Goal: Task Accomplishment & Management: Complete application form

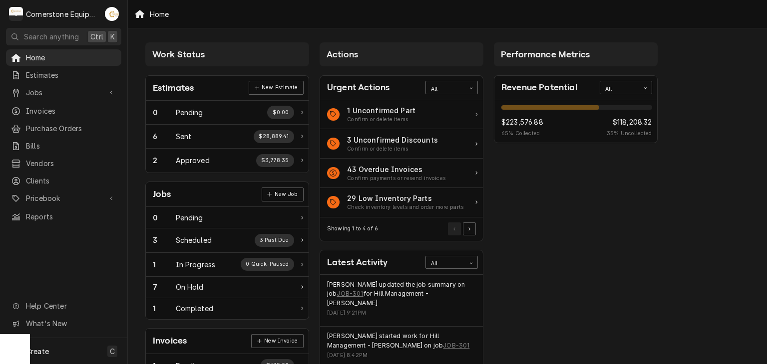
click at [438, 292] on div "Matthew Pennington updated the job summary on job JOB-301 for Hill Management -…" at bounding box center [401, 294] width 149 height 27
click at [341, 295] on link "JOB-301" at bounding box center [349, 294] width 26 height 9
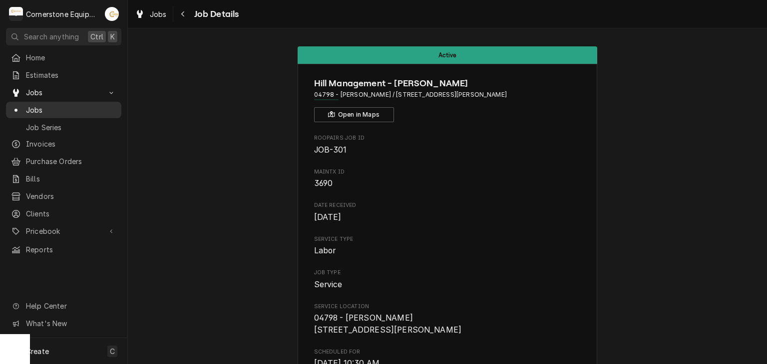
click at [66, 112] on div "Jobs" at bounding box center [63, 110] width 111 height 12
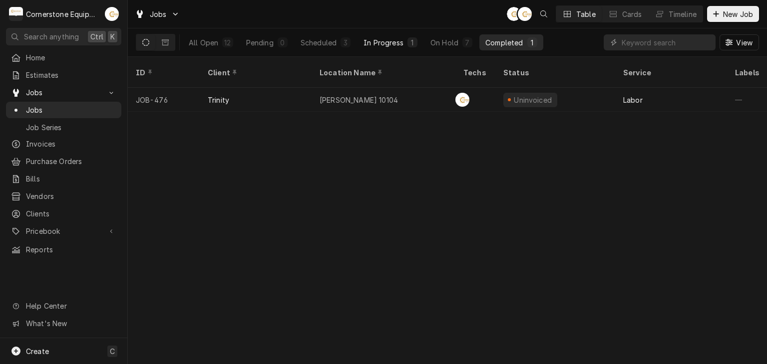
click at [399, 46] on div "In Progress" at bounding box center [383, 42] width 40 height 10
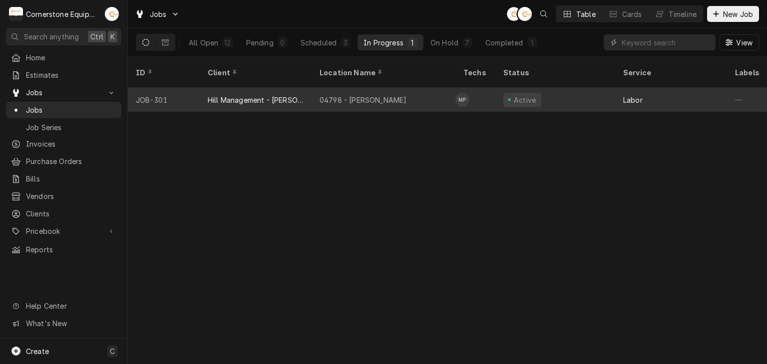
click at [388, 95] on div "04798 - Woodruff Rd" at bounding box center [363, 100] width 87 height 10
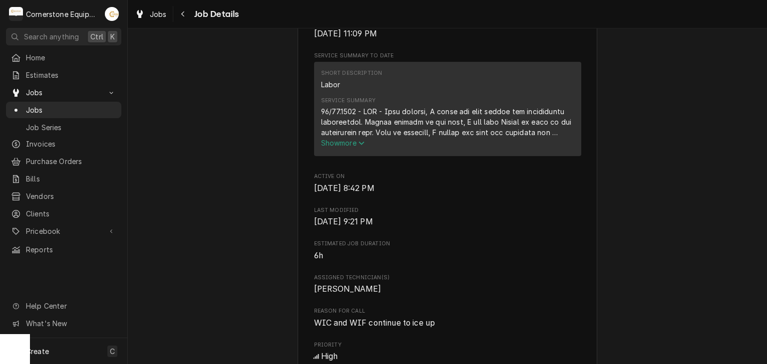
scroll to position [399, 0]
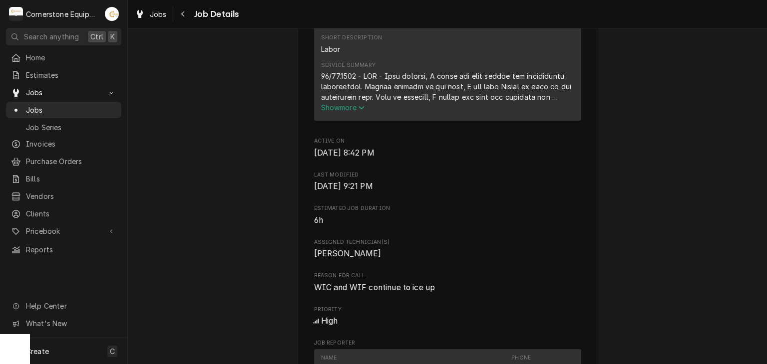
click at [355, 102] on div "Service Summary" at bounding box center [447, 86] width 253 height 31
click at [355, 112] on span "Show more" at bounding box center [343, 107] width 44 height 8
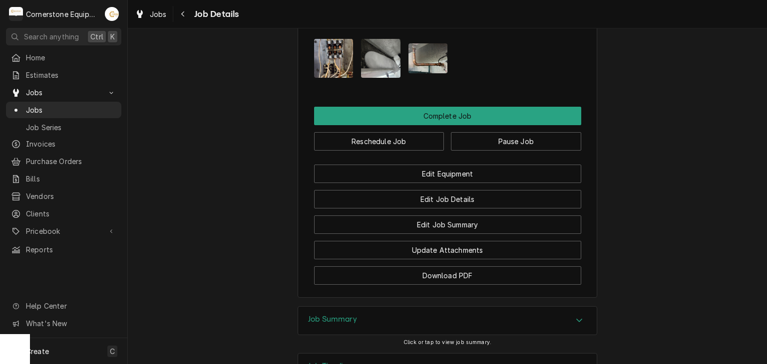
scroll to position [1176, 0]
click at [396, 307] on div "Job Summary" at bounding box center [447, 321] width 299 height 28
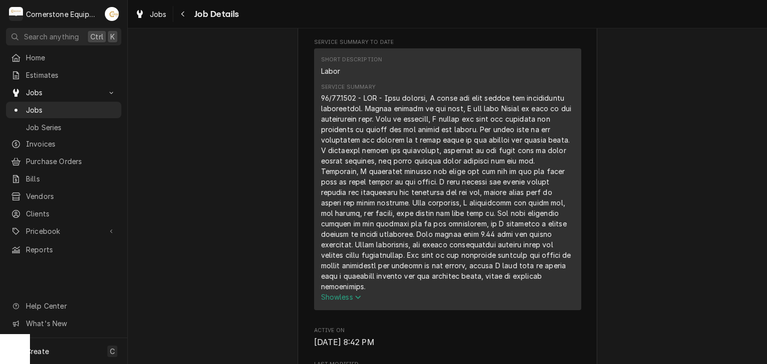
scroll to position [0, 0]
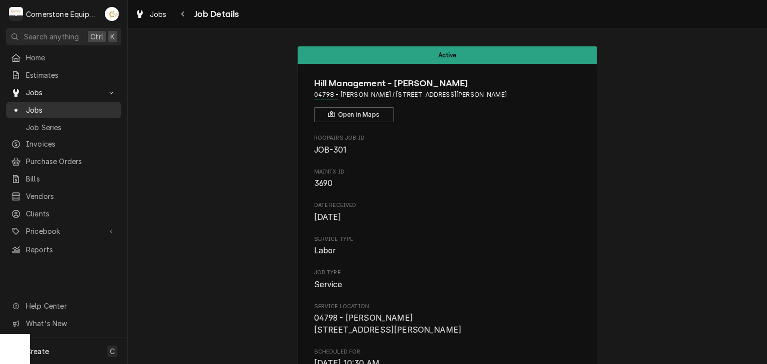
click at [88, 109] on span "Jobs" at bounding box center [71, 110] width 90 height 10
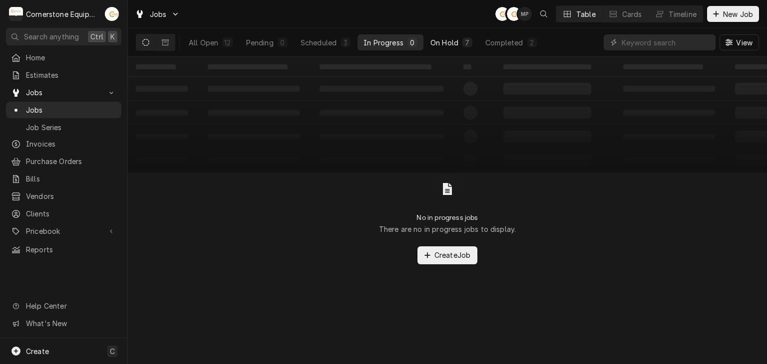
click at [460, 39] on button "On Hold 7" at bounding box center [451, 42] width 54 height 16
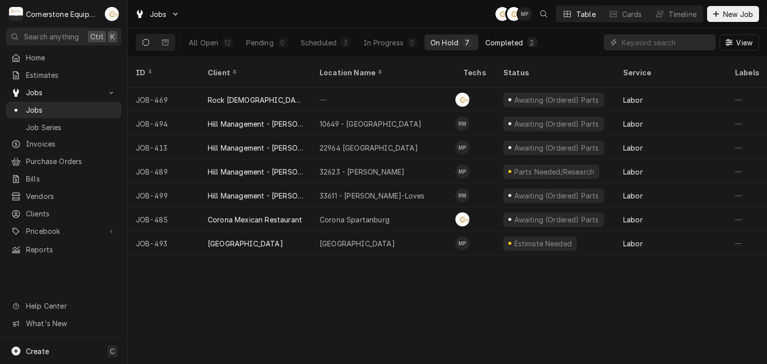
click at [504, 42] on div "Completed" at bounding box center [503, 42] width 37 height 10
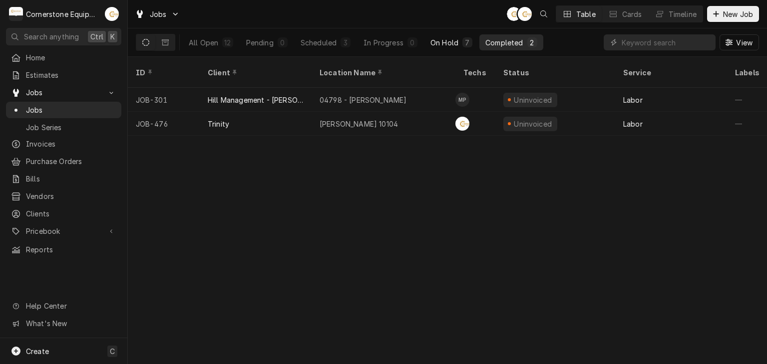
click at [430, 42] on button "On Hold 7" at bounding box center [451, 42] width 54 height 16
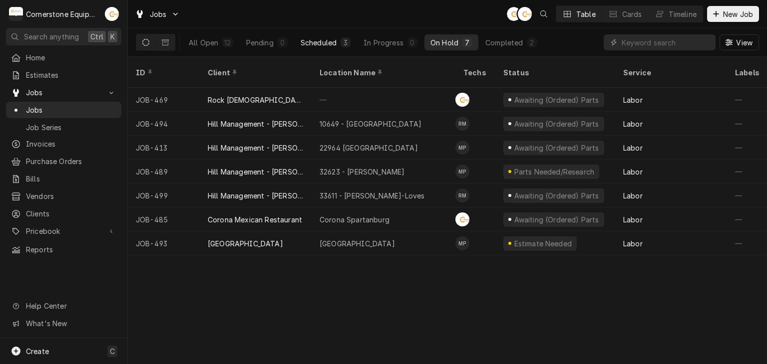
click at [339, 35] on button "Scheduled 3" at bounding box center [326, 42] width 62 height 16
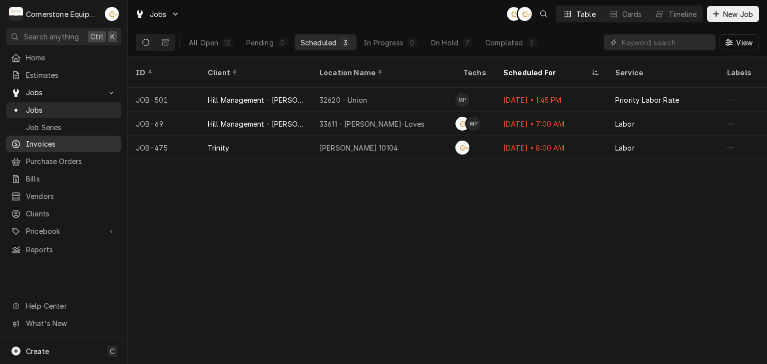
click at [70, 146] on div "Invoices" at bounding box center [63, 144] width 111 height 12
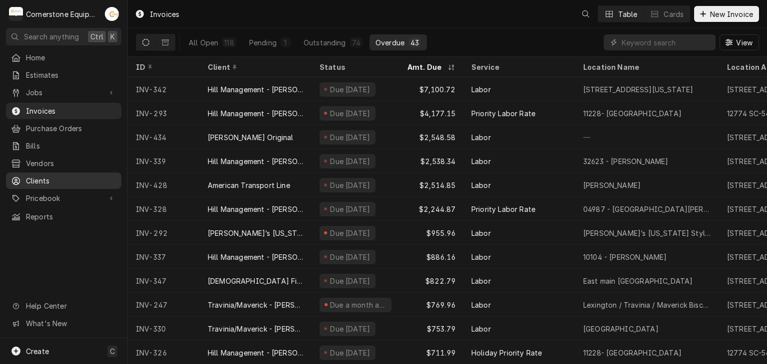
click at [67, 176] on span "Clients" at bounding box center [71, 181] width 90 height 10
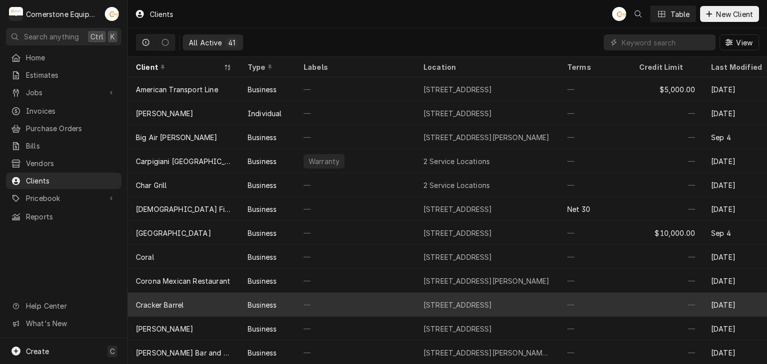
click at [207, 299] on div "Cracker Barrel" at bounding box center [184, 305] width 112 height 24
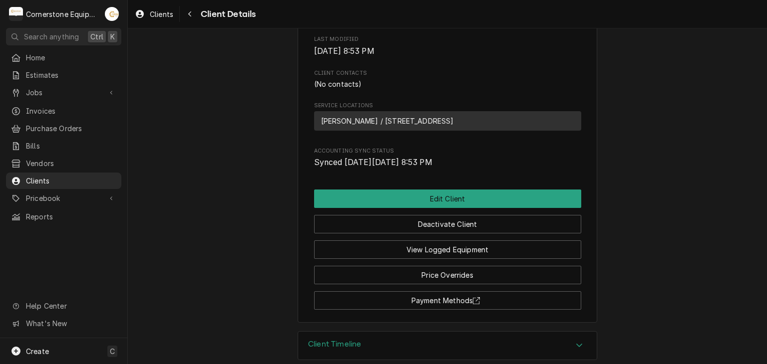
scroll to position [297, 0]
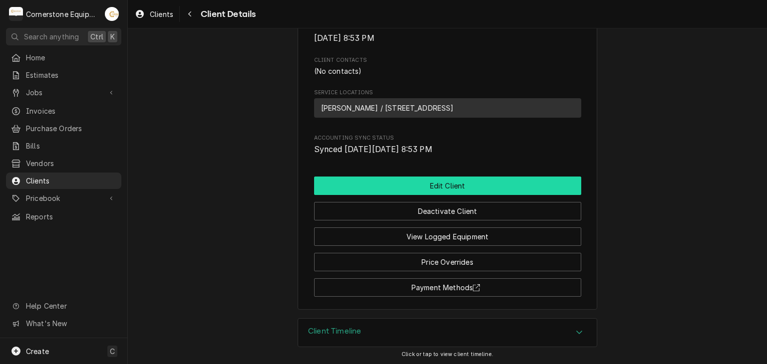
click at [469, 178] on button "Edit Client" at bounding box center [447, 186] width 267 height 18
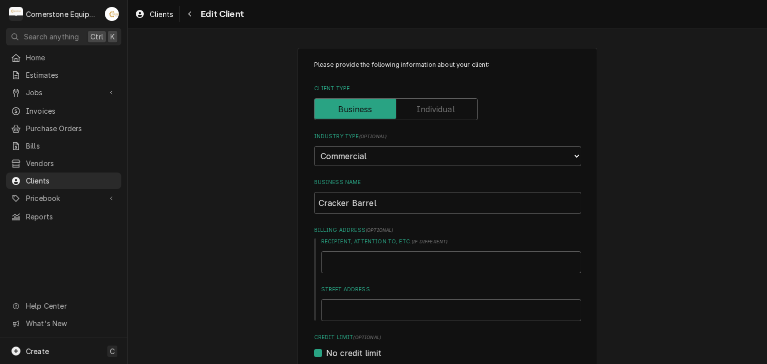
scroll to position [200, 0]
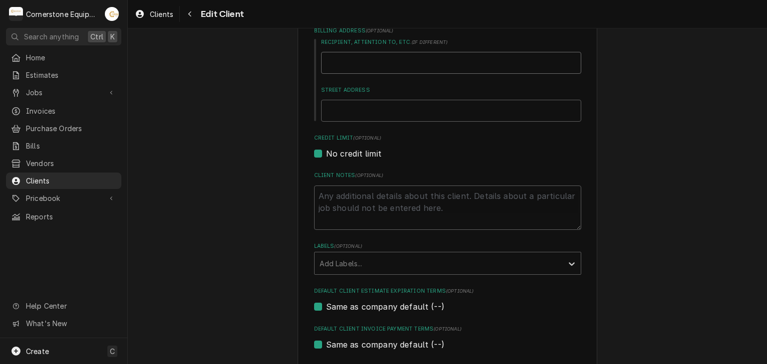
click at [355, 64] on input "Recipient, Attention To, etc. ( if different )" at bounding box center [451, 63] width 260 height 22
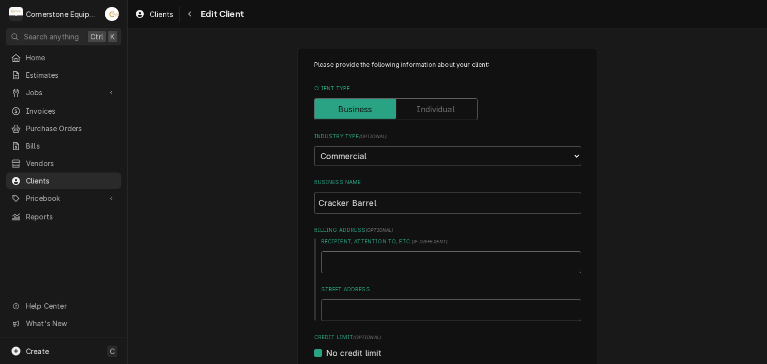
type textarea "x"
type input "r"
drag, startPoint x: 400, startPoint y: 257, endPoint x: 306, endPoint y: 251, distance: 94.5
paste input "[STREET_ADDRESS]"
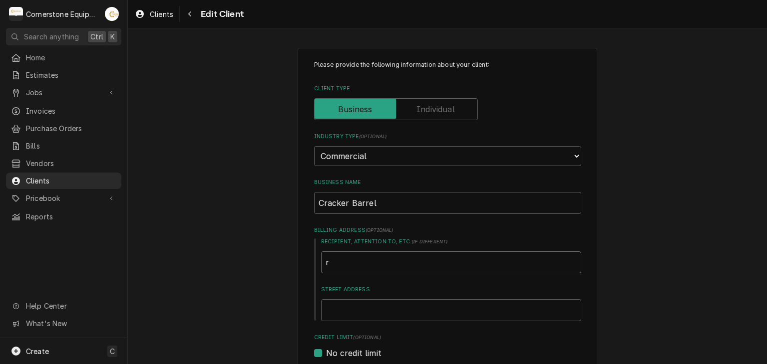
type textarea "x"
type input "[STREET_ADDRESS]"
type textarea "x"
type input "[STREET_ADDRESS]"
type textarea "x"
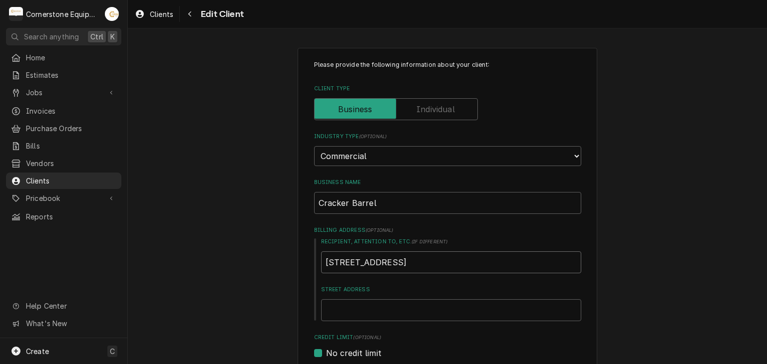
type input "[STREET_ADDRESS]"
type textarea "x"
type input "[STREET_ADDRESS]"
type textarea "x"
type input "[STREET_ADDRESS]"
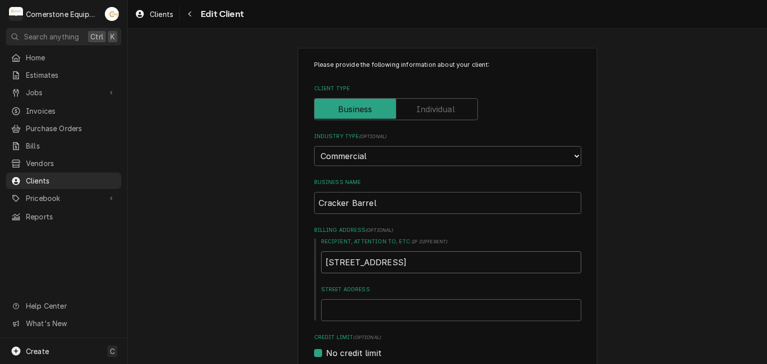
type textarea "x"
type input "[STREET_ADDRESS]"
type textarea "x"
type input "[STREET_ADDRESS]"
type textarea "x"
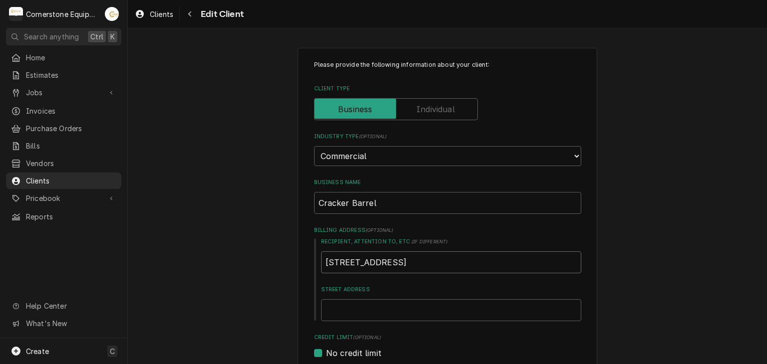
type input "[STREET_ADDRESS]"
type textarea "x"
type input "[STREET_ADDRESS],"
type textarea "x"
type input "[STREET_ADDRESS],"
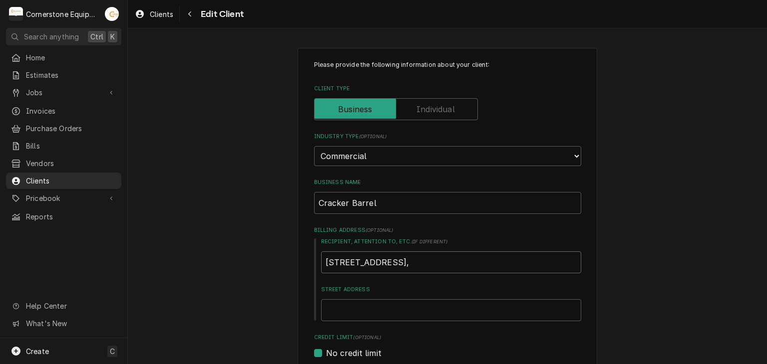
type textarea "x"
type input "[STREET_ADDRESS]"
type textarea "x"
type input "[STREET_ADDRESS]"
type textarea "x"
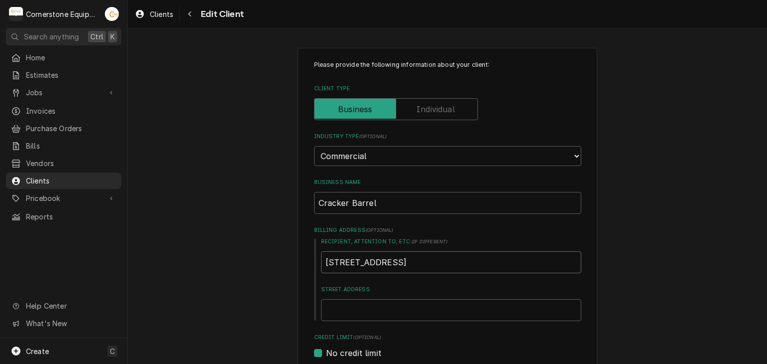
type input "[STREET_ADDRESS][PERSON_NAME]"
type textarea "x"
type input "[STREET_ADDRESS]"
type textarea "x"
type input "[STREET_ADDRESS]"
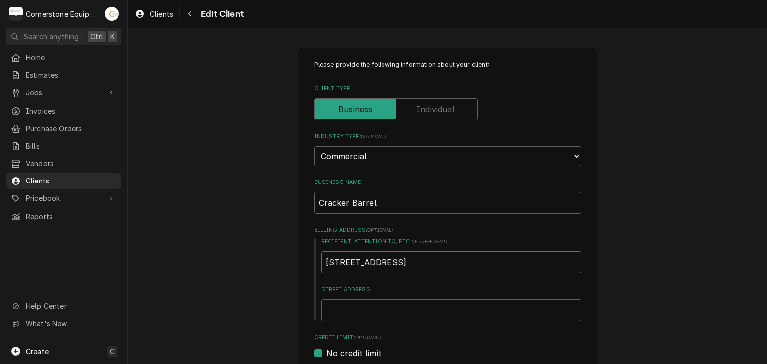
type textarea "x"
type input "[STREET_ADDRESS]"
type textarea "x"
type input "[STREET_ADDRESS]"
type textarea "x"
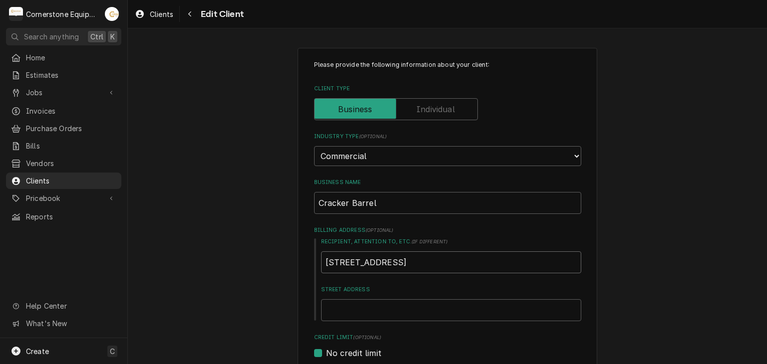
type input "[STREET_ADDRESS][GEOGRAPHIC_DATA]"
type textarea "x"
type input "[STREET_ADDRESS][GEOGRAPHIC_DATA]"
type textarea "x"
type input "[STREET_ADDRESS][GEOGRAPHIC_DATA]"
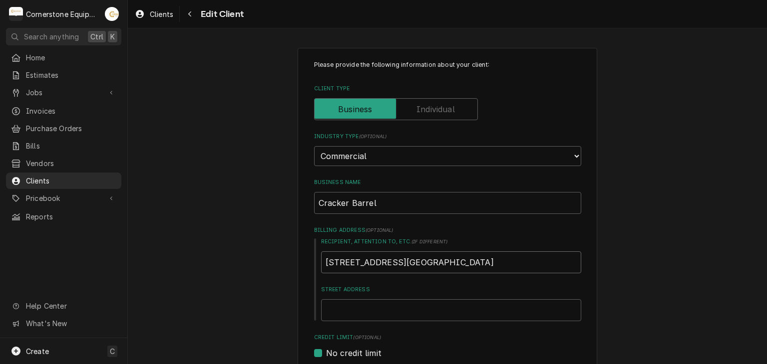
type textarea "x"
type input "[STREET_ADDRESS] & Airpor"
type textarea "x"
type input "[STREET_ADDRESS] & Airpo"
type textarea "x"
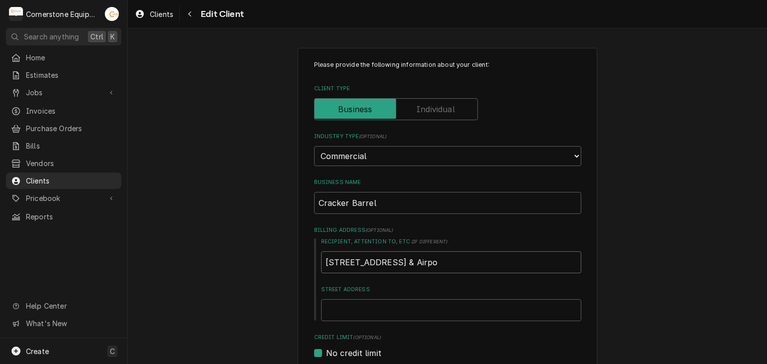
type input "[STREET_ADDRESS] & Airp"
type textarea "x"
type input "[STREET_ADDRESS] & Air"
type textarea "x"
type input "[STREET_ADDRESS] & Ai"
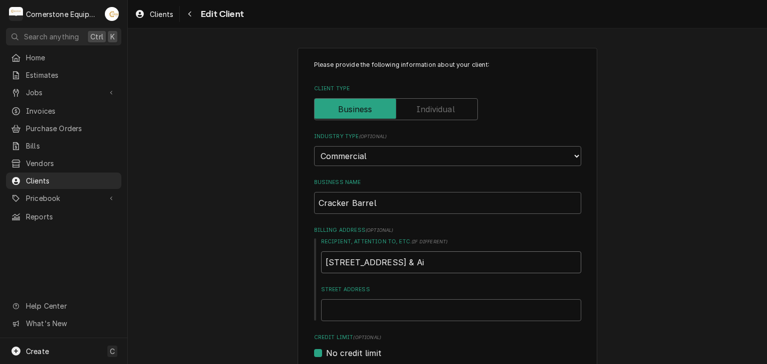
type textarea "x"
type input "[STREET_ADDRESS] & A"
type textarea "x"
type input "[STREET_ADDRESS] &"
type textarea "x"
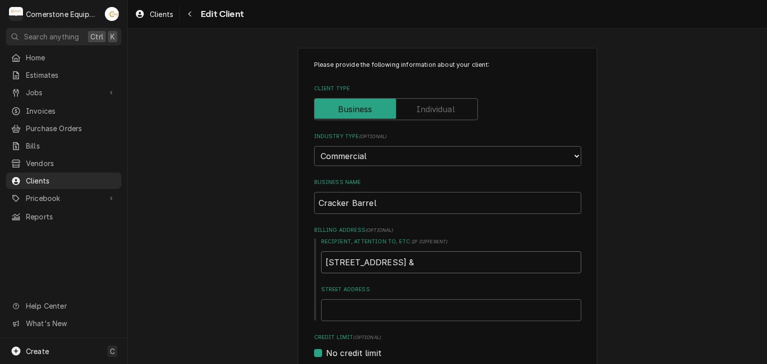
type input "[STREET_ADDRESS] &"
type textarea "x"
type input "[STREET_ADDRESS]"
type textarea "x"
type input "[STREET_ADDRESS]"
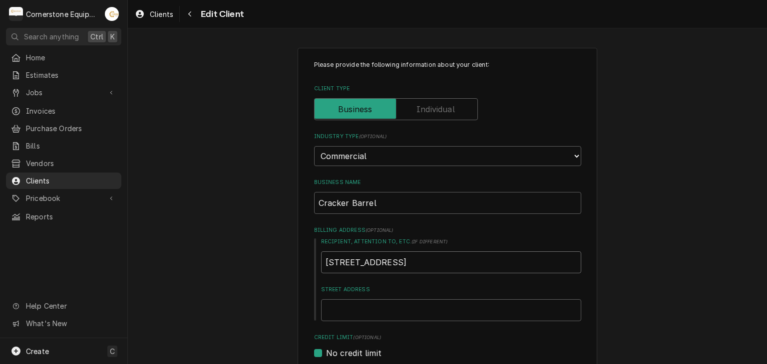
type textarea "x"
type input "[STREET_ADDRESS]"
type textarea "x"
type input "[STREET_ADDRESS]-"
type textarea "x"
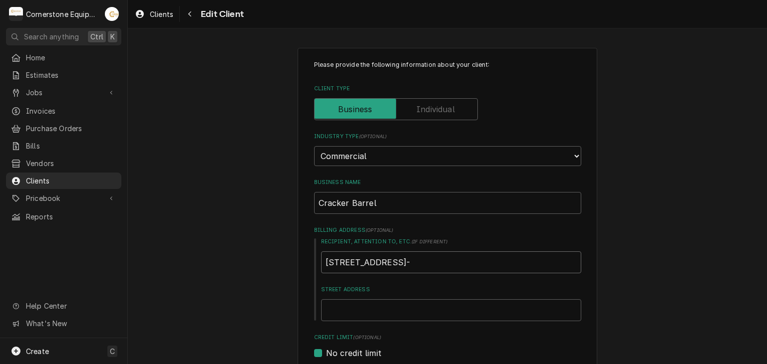
type input "[STREET_ADDRESS]"
type textarea "x"
type input "[STREET_ADDRESS]"
type textarea "x"
type input "[STREET_ADDRESS]"
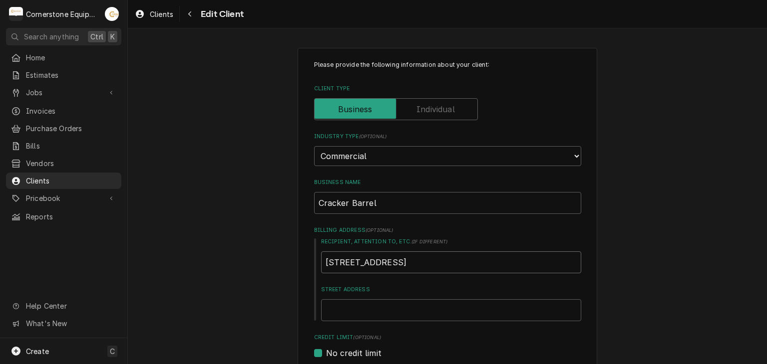
type textarea "x"
type input "[STREET_ADDRESS]"
type textarea "x"
type input "344 Rockwood"
type textarea "x"
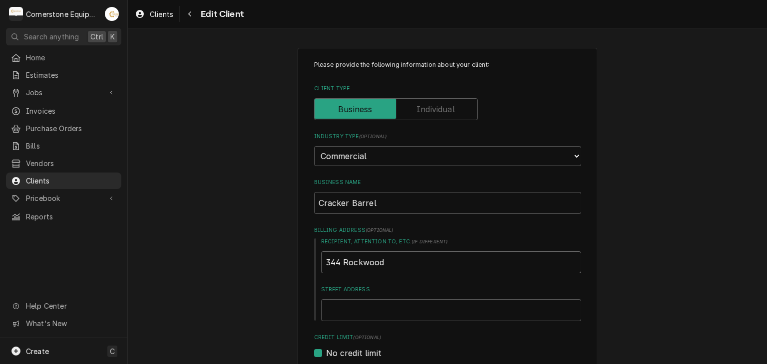
type input "344 Rockwood"
type textarea "x"
type input "344 Rockwoo"
type textarea "x"
type input "344 Rockwo"
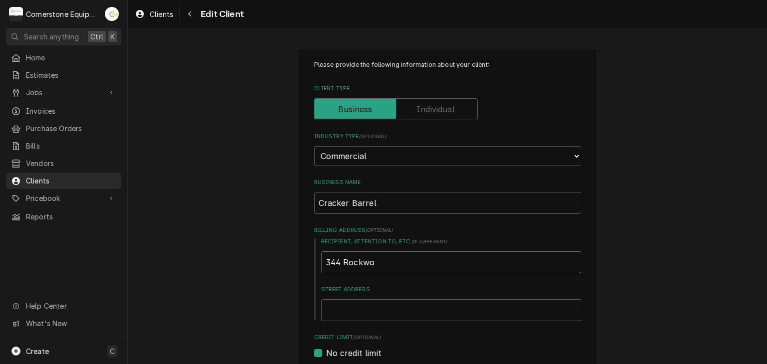
type textarea "x"
type input "344 Rockw"
type textarea "x"
type input "344 Rock"
type textarea "x"
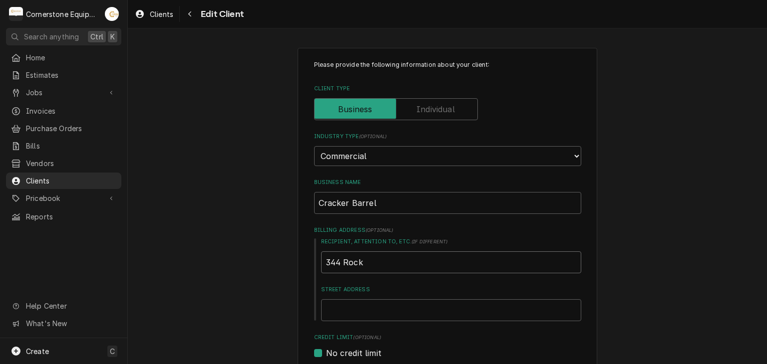
type input "344 Roc"
type textarea "x"
type input "344 Ro"
type textarea "x"
type input "344 R"
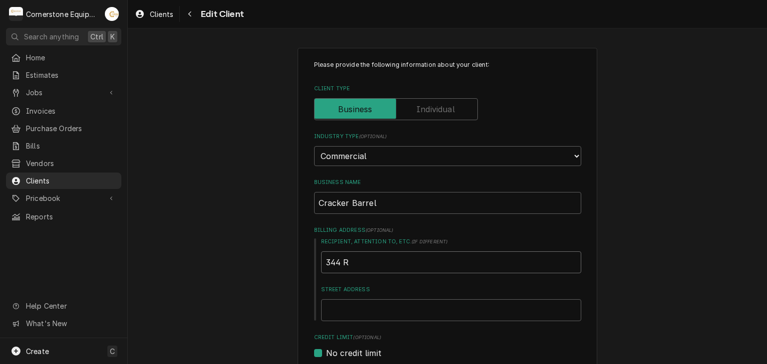
type textarea "x"
type input "344"
type textarea "x"
type input "3"
type textarea "x"
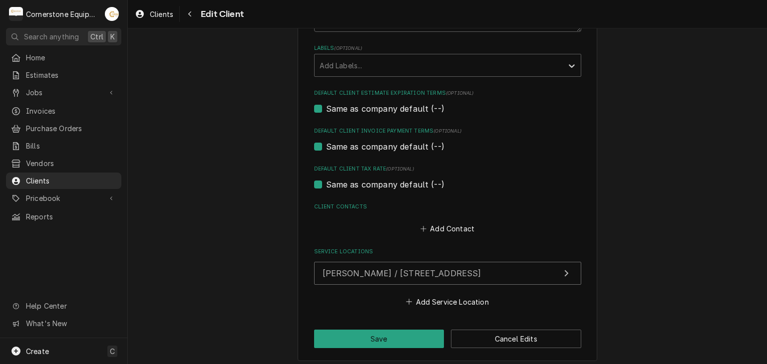
scroll to position [401, 0]
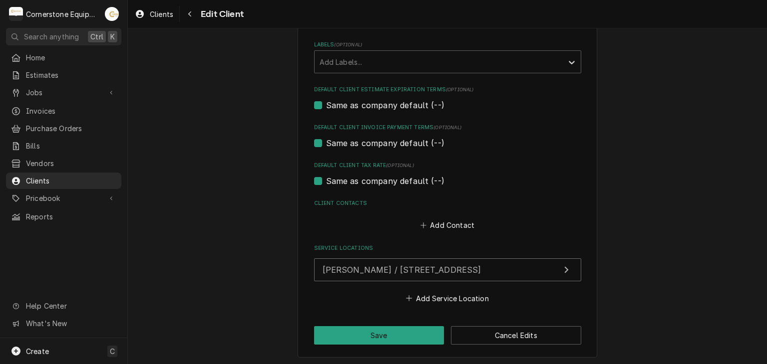
click at [455, 304] on div "Please provide the following information about your client: Client Type Industr…" at bounding box center [448, 2] width 300 height 711
click at [455, 301] on button "Add Service Location" at bounding box center [447, 299] width 86 height 14
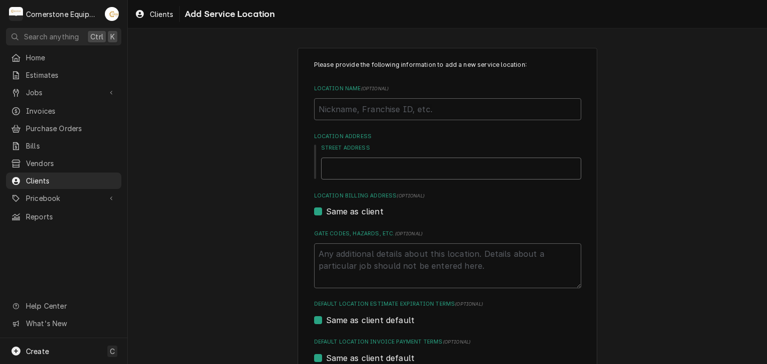
click at [350, 161] on input "Street Address" at bounding box center [451, 169] width 260 height 22
paste input "[STREET_ADDRESS]"
type textarea "x"
type input "[STREET_ADDRESS]"
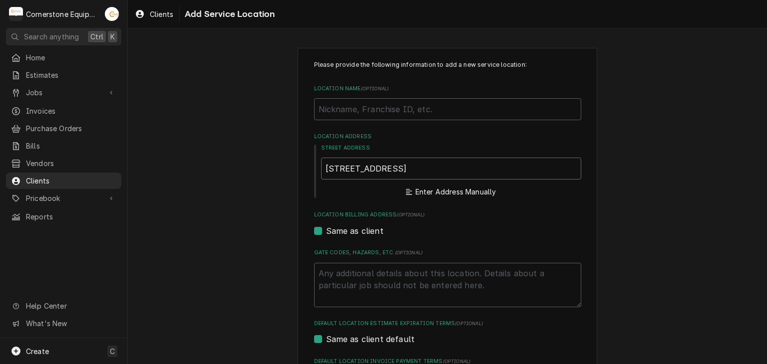
type textarea "x"
type input "[STREET_ADDRESS]"
type textarea "x"
type input "[STREET_ADDRESS]"
type textarea "x"
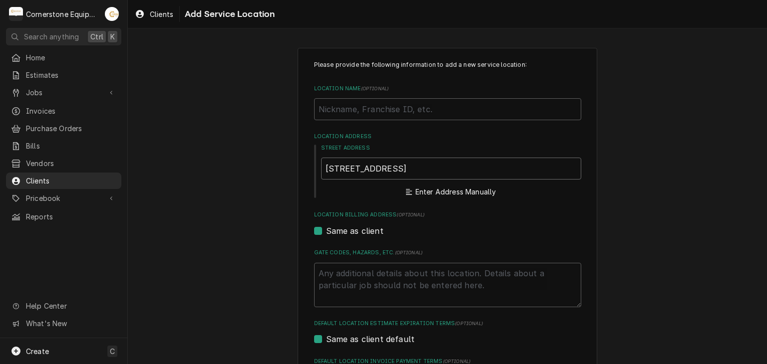
type input "[STREET_ADDRESS]"
type textarea "x"
type input "[STREET_ADDRESS]"
type textarea "x"
type input "[STREET_ADDRESS]"
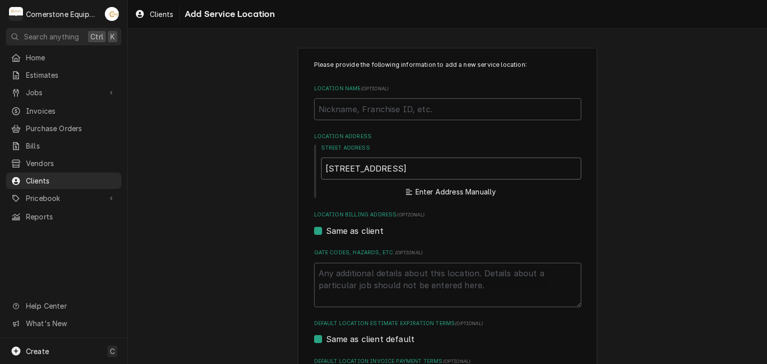
type textarea "x"
type input "[STREET_ADDRESS]"
type textarea "x"
type input "[STREET_ADDRESS]"
type textarea "x"
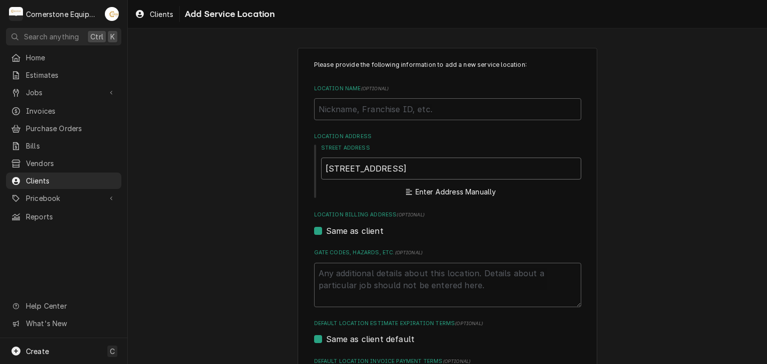
type input "[STREET_ADDRESS],"
type textarea "x"
type input "[STREET_ADDRESS],"
type textarea "x"
type input "[STREET_ADDRESS]"
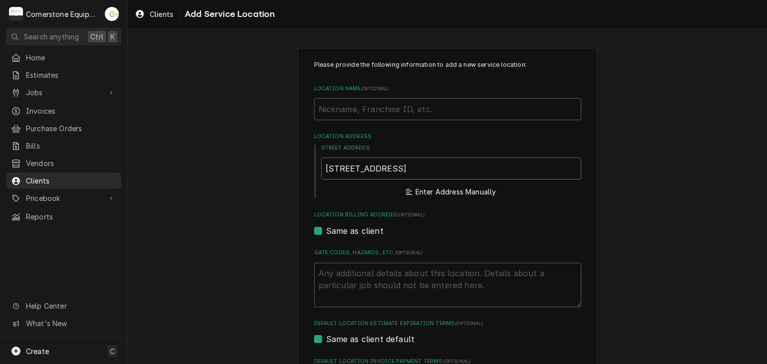
type textarea "x"
type input "[STREET_ADDRESS]"
type textarea "x"
type input "[STREET_ADDRESS][PERSON_NAME]"
type textarea "x"
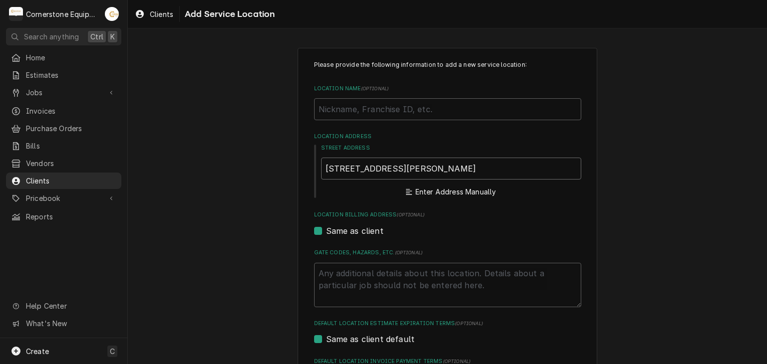
type input "[STREET_ADDRESS]"
type textarea "x"
type input "[STREET_ADDRESS]"
type textarea "x"
type input "344 Rockwood Rd I-26 & Airport Rd"
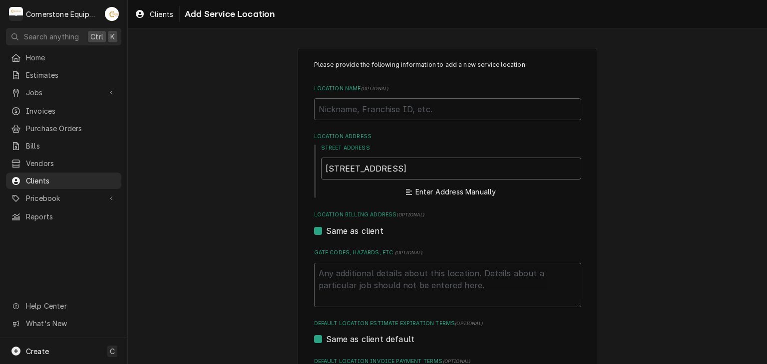
type textarea "x"
type input "344 Rockwood Rd I-26 & Airport Rd"
type textarea "x"
type input "344 Rockwood Rd I-26 & Airport R"
type textarea "x"
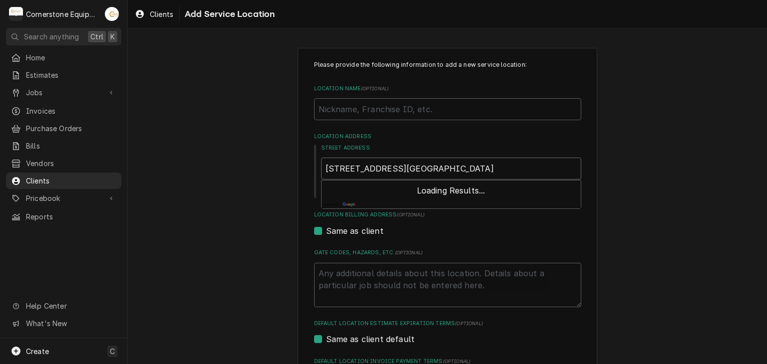
type input "344 Rockwood Rd I-26 & Airport"
type textarea "x"
type input "344 Rockwood Rd I-26 & Airport"
type textarea "x"
type input "344 Rockwood Rd I-26 & Airpor"
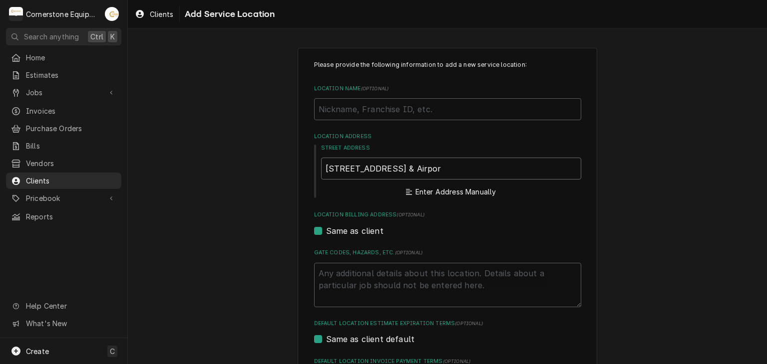
type textarea "x"
type input "344 Rockwood Rd I-26 & Airpo"
type textarea "x"
type input "344 Rockwood Rd I-26 & Airp"
type textarea "x"
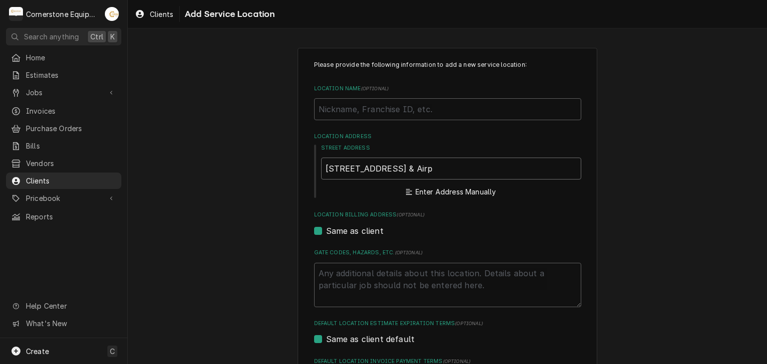
type input "344 Rockwood Rd I-26 & Air"
type textarea "x"
type input "344 Rockwood Rd I-26 & Ai"
type textarea "x"
type input "344 Rockwood Rd I-26 & A"
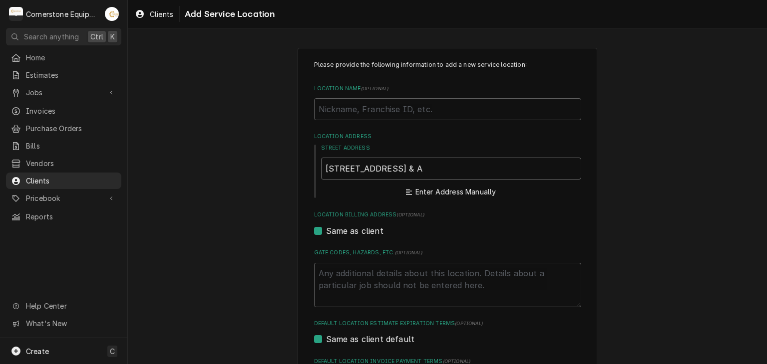
type textarea "x"
type input "344 Rockwood Rd I-26 &"
type textarea "x"
type input "344 Rockwood Rd I-26 &"
type textarea "x"
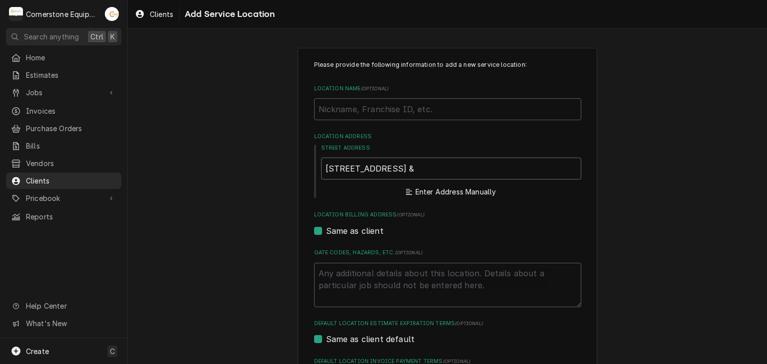
type input "344 Rockwood Rd I-26"
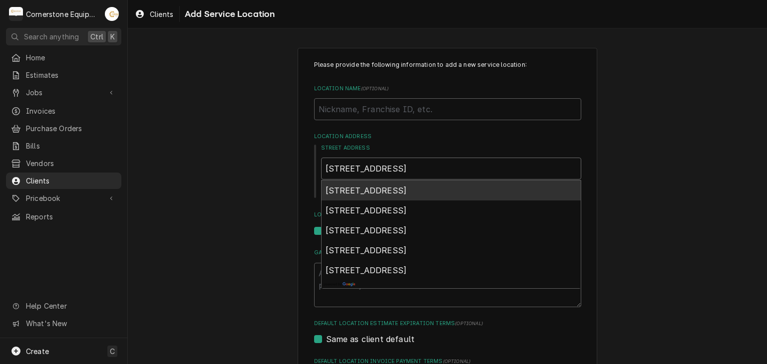
type textarea "x"
type input "344 Rockwood Rd I-26"
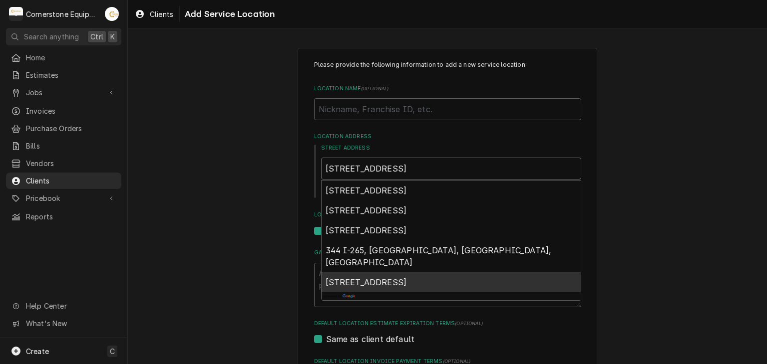
click at [476, 273] on div "261 Rockwood Rd, Canton, NC, USA" at bounding box center [451, 283] width 259 height 20
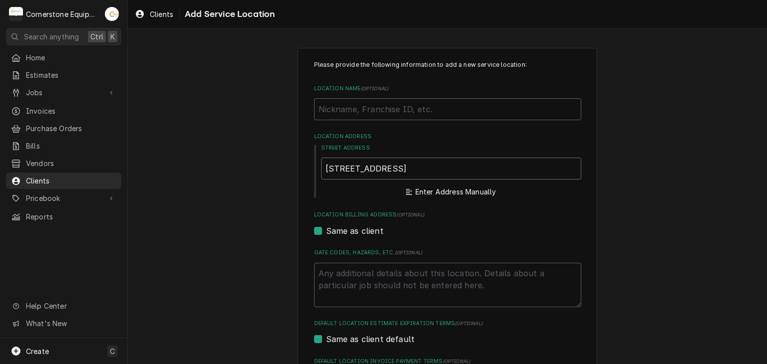
type textarea "x"
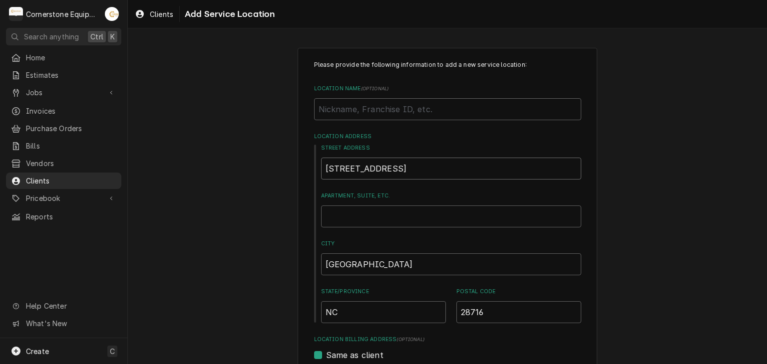
type input "261 Rockwood Rd"
type textarea "x"
type input "261 Rockwood Rd"
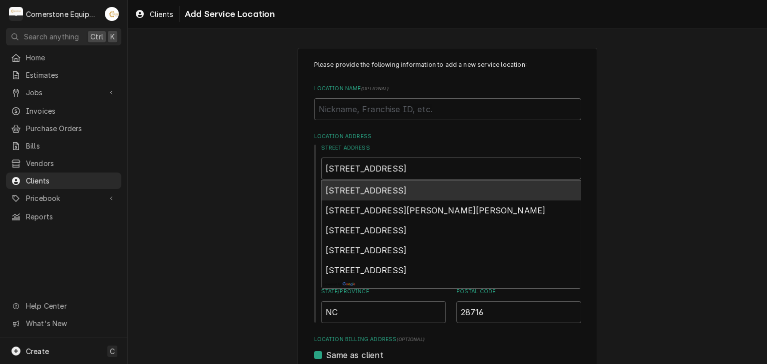
type textarea "x"
type input "261 Rockwood Rd a"
click at [407, 189] on span "261 Rockwood Rd, Asheville, Arden, NC, USA" at bounding box center [366, 191] width 81 height 10
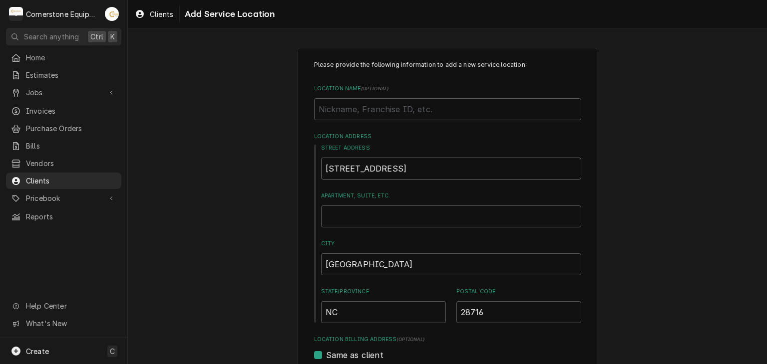
type textarea "x"
type input "261 Rockwood Rd"
click at [408, 106] on input "Location Name ( optional )" at bounding box center [447, 109] width 267 height 22
type textarea "x"
type input "A"
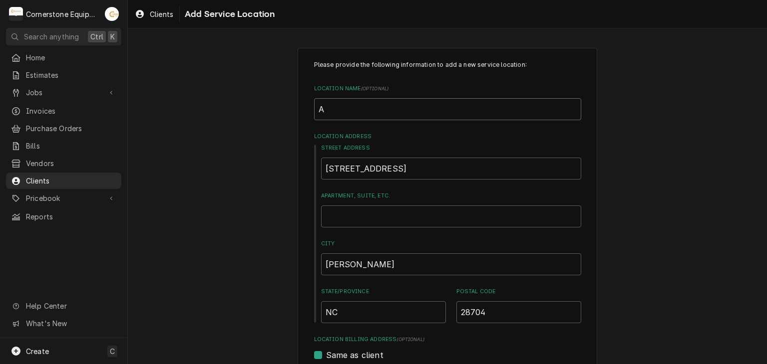
type textarea "x"
type input "Ar"
type textarea "x"
type input "Ard"
type textarea "x"
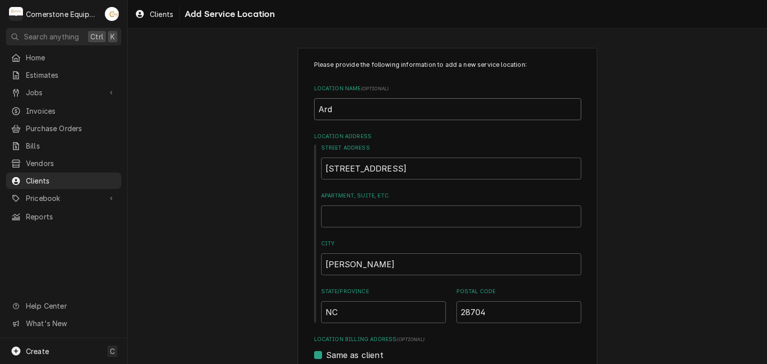
type input "Arde"
type textarea "x"
type input "Arden"
type textarea "x"
type input "Arden"
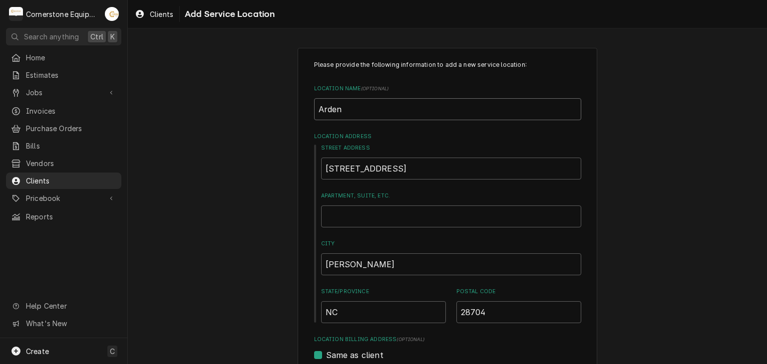
type textarea "x"
type input "Arden ("
type textarea "x"
type input "Arden (f"
type textarea "x"
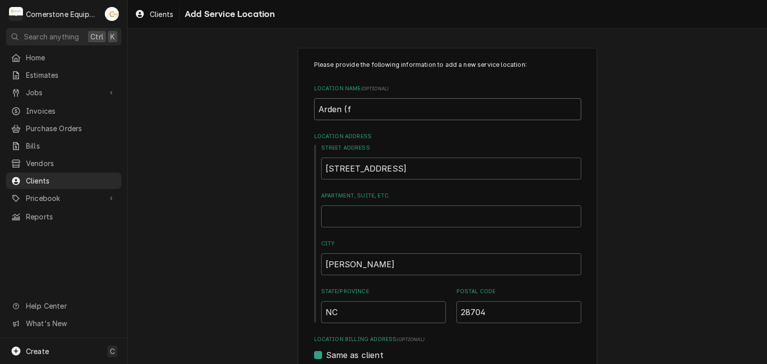
type input "Arden (fl"
type textarea "x"
type input "Arden (fle"
type textarea "x"
type input "Arden (flet"
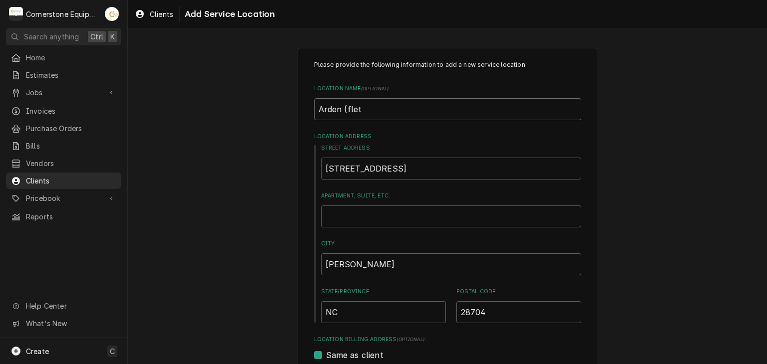
type textarea "x"
type input "Arden (fle"
type textarea "x"
type input "Arden (fl"
type textarea "x"
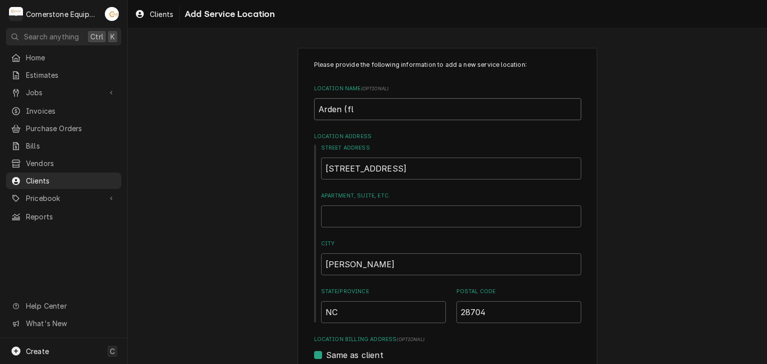
type input "Arden (f"
type textarea "x"
type input "Arden ("
type textarea "x"
type input "Arden (F"
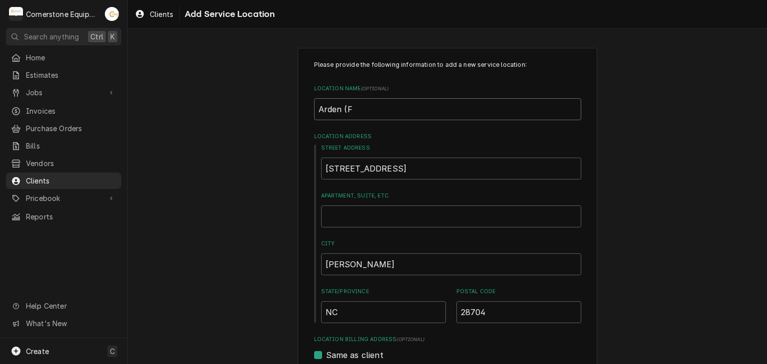
type textarea "x"
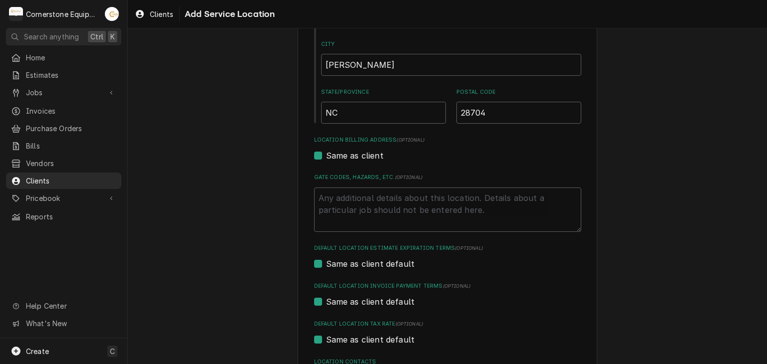
click at [744, 206] on div "Please provide the following information to add a new service location: Locatio…" at bounding box center [447, 145] width 639 height 613
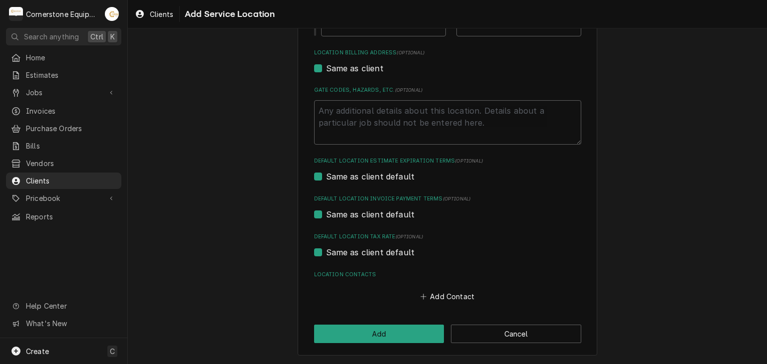
click at [626, 260] on div "Please provide the following information to add a new service location: Locatio…" at bounding box center [447, 58] width 639 height 613
click at [465, 292] on button "Add Contact" at bounding box center [446, 297] width 57 height 14
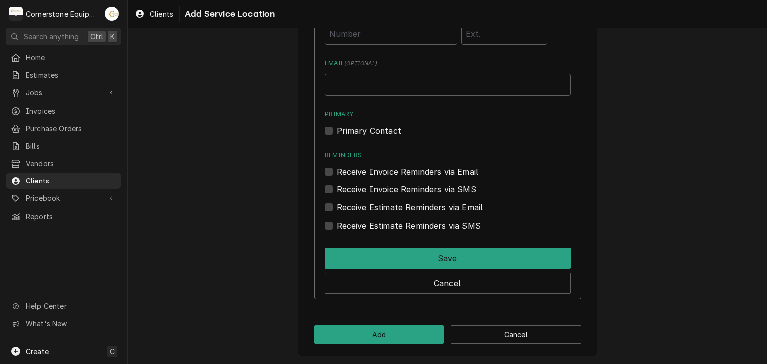
scroll to position [421, 0]
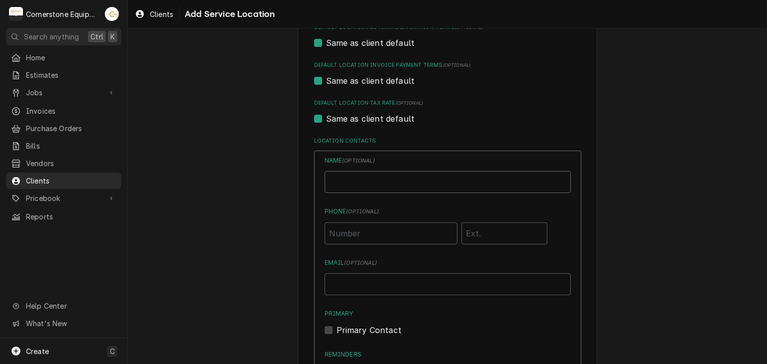
click at [369, 180] on input "Location Name ( optional )" at bounding box center [448, 182] width 246 height 22
click at [393, 238] on input "Phone ( optional )" at bounding box center [391, 234] width 133 height 22
paste input "[PHONE_NUMBER]"
click at [398, 274] on input "Email ( optional )" at bounding box center [448, 285] width 246 height 22
click at [390, 287] on input "Email ( optional )" at bounding box center [448, 285] width 246 height 22
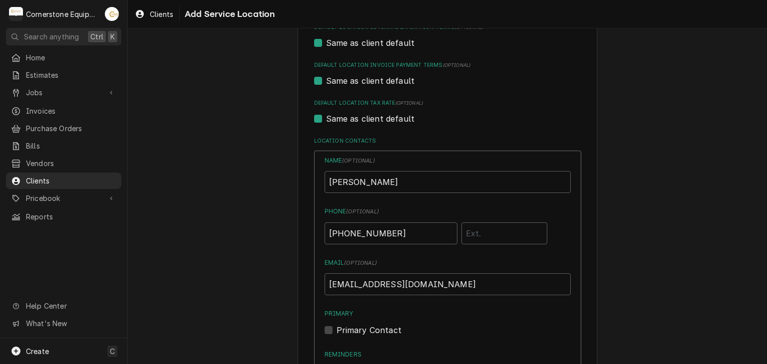
click at [363, 327] on div "Primary Primary Contact" at bounding box center [448, 323] width 246 height 27
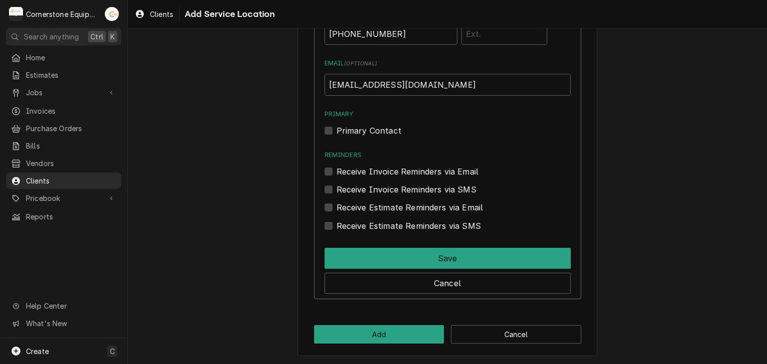
click at [336, 174] on label "Receive Invoice Reminders via Email" at bounding box center [407, 172] width 142 height 12
click at [336, 174] on input "Reminders" at bounding box center [459, 177] width 246 height 22
click at [336, 222] on label "Receive Estimate Reminders via SMS" at bounding box center [408, 226] width 144 height 12
click at [336, 222] on input "Contact Edit Form" at bounding box center [459, 231] width 246 height 22
click at [333, 209] on div "Receive Estimate Reminders via Email" at bounding box center [448, 208] width 246 height 12
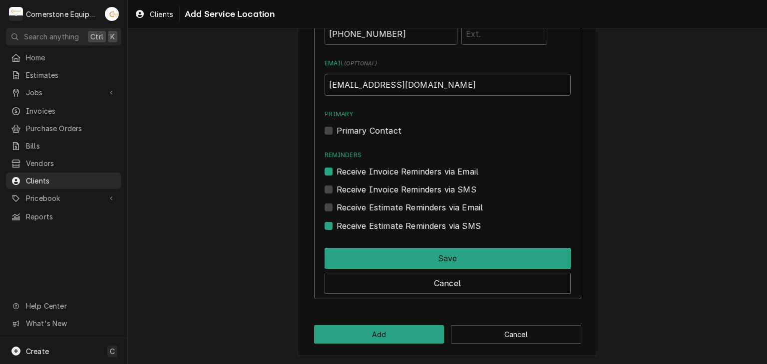
click at [336, 204] on label "Receive Estimate Reminders via Email" at bounding box center [409, 208] width 147 height 12
click at [336, 204] on input "Contact Edit Form" at bounding box center [459, 213] width 246 height 22
click at [328, 216] on div "Receive Estimate Reminders via SMS" at bounding box center [448, 223] width 246 height 18
click at [336, 225] on label "Receive Estimate Reminders via SMS" at bounding box center [408, 226] width 144 height 12
click at [336, 225] on input "Contact Edit Form" at bounding box center [459, 231] width 246 height 22
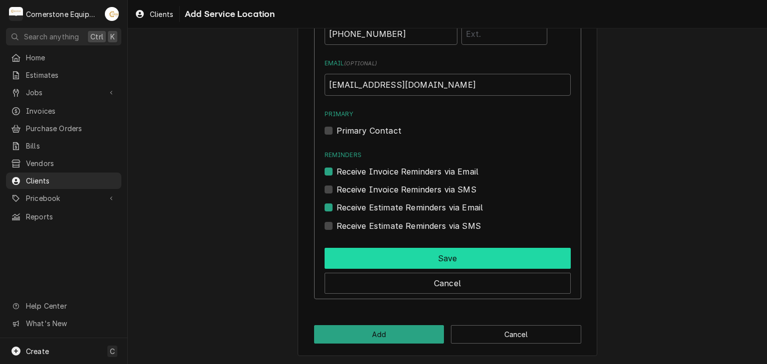
click at [373, 254] on button "Save" at bounding box center [448, 258] width 246 height 21
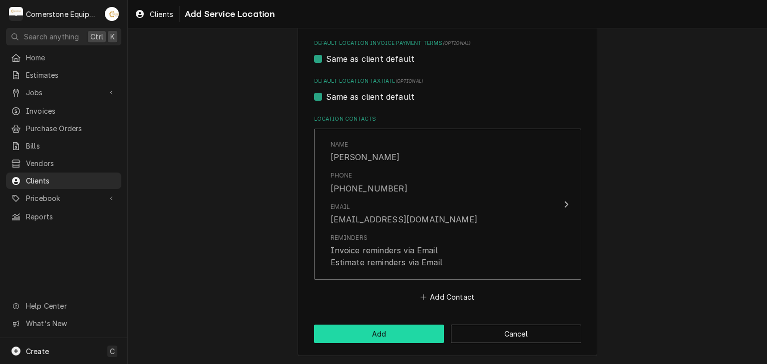
click at [367, 330] on button "Add" at bounding box center [379, 334] width 130 height 18
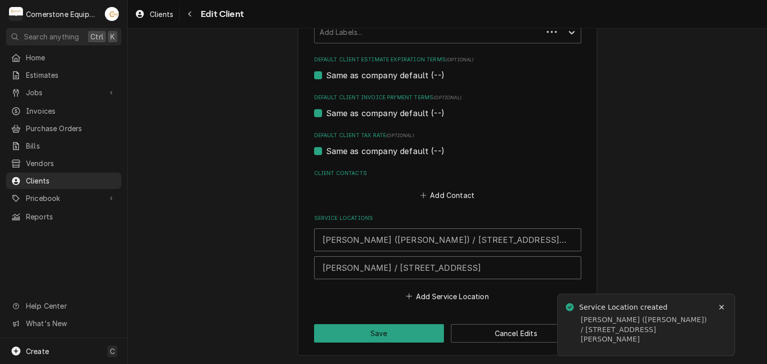
scroll to position [401, 0]
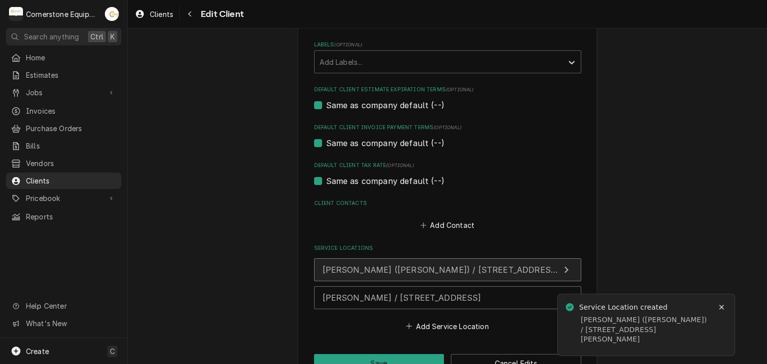
click at [364, 276] on button "[PERSON_NAME] ([PERSON_NAME]) / [STREET_ADDRESS][PERSON_NAME]" at bounding box center [447, 270] width 267 height 23
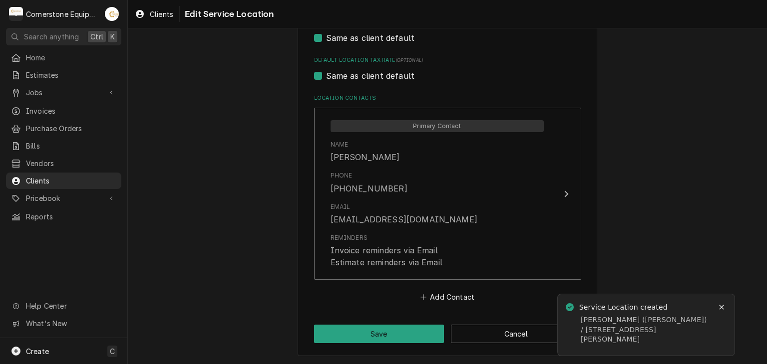
scroll to position [264, 0]
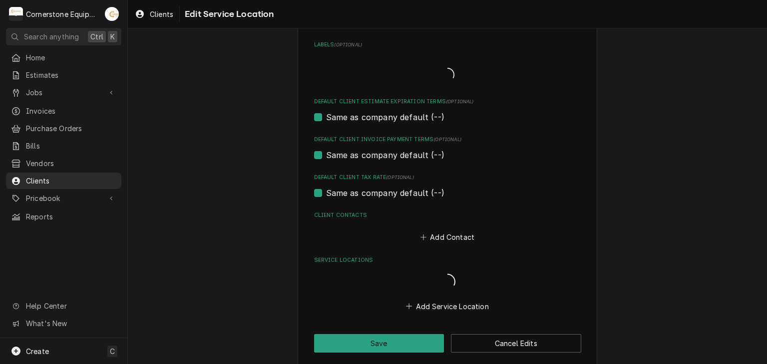
scroll to position [401, 0]
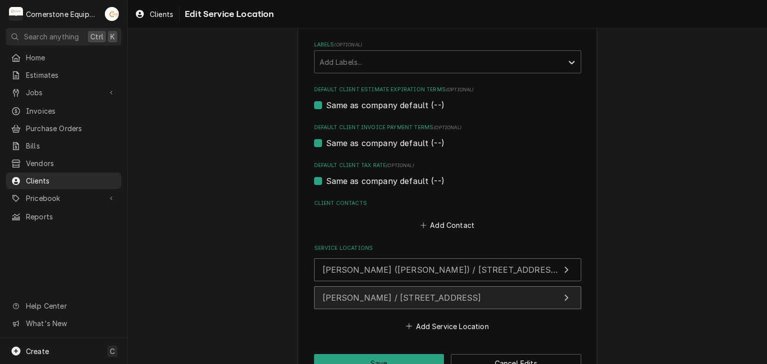
click at [415, 293] on span "[PERSON_NAME] / [STREET_ADDRESS]" at bounding box center [402, 298] width 159 height 10
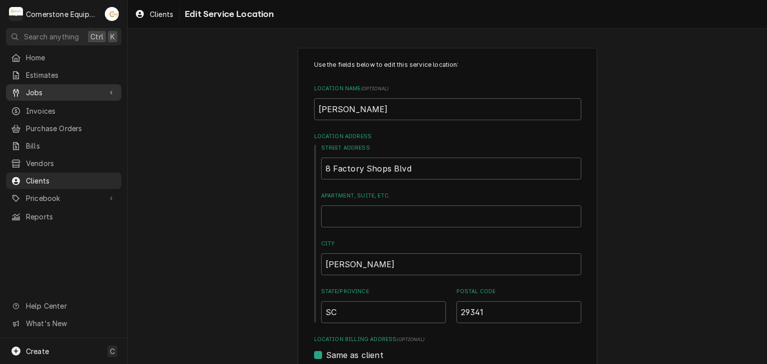
click at [56, 90] on span "Jobs" at bounding box center [63, 92] width 75 height 10
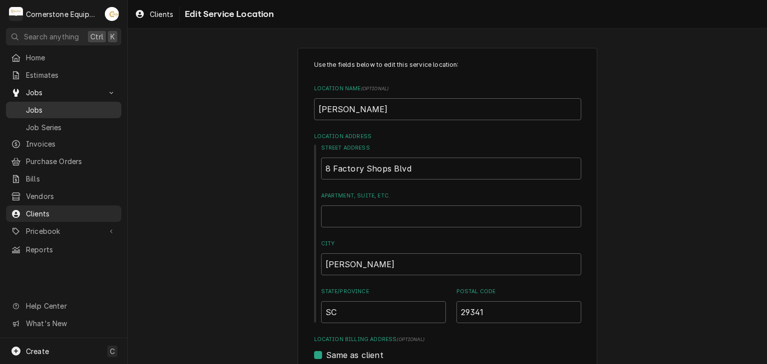
click at [54, 105] on span "Jobs" at bounding box center [71, 110] width 90 height 10
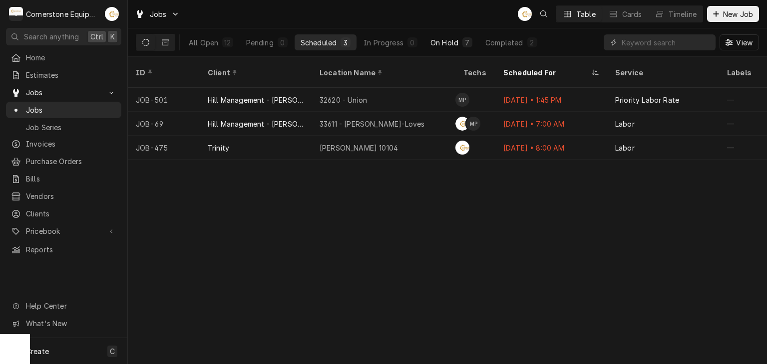
click at [449, 46] on div "On Hold" at bounding box center [444, 42] width 28 height 10
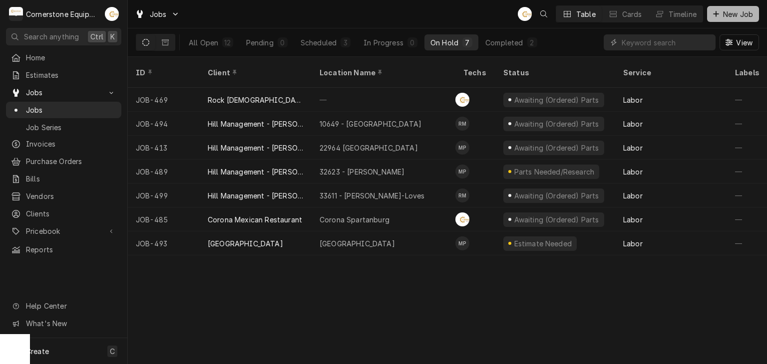
click at [722, 18] on span "New Job" at bounding box center [738, 14] width 34 height 10
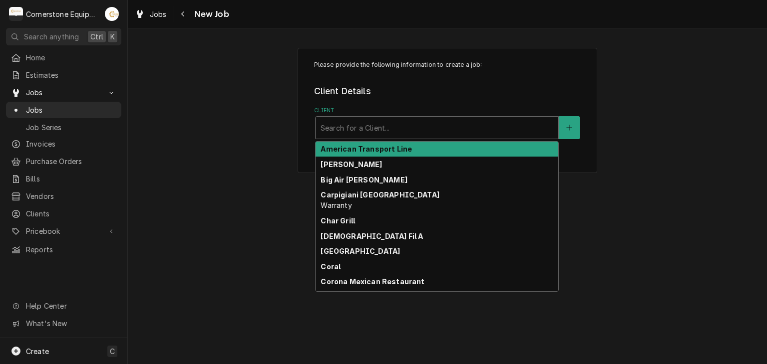
click at [322, 127] on input "Client" at bounding box center [322, 128] width 2 height 16
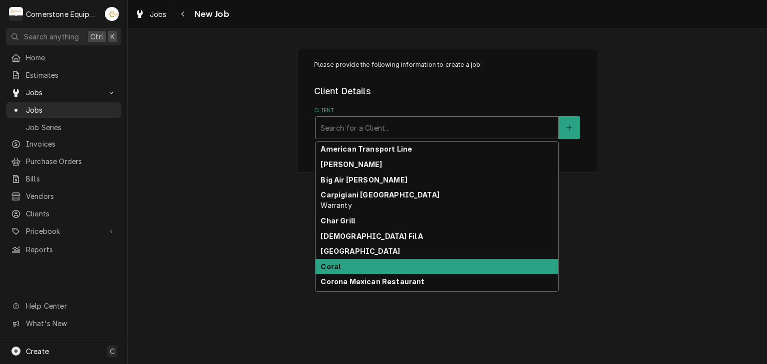
scroll to position [13, 0]
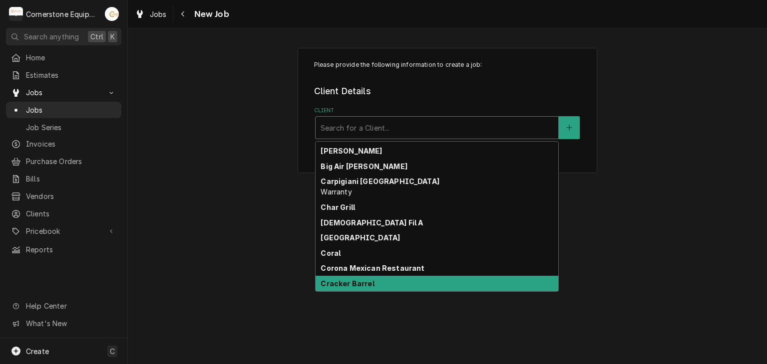
click at [347, 280] on strong "Cracker Barrel" at bounding box center [347, 284] width 53 height 8
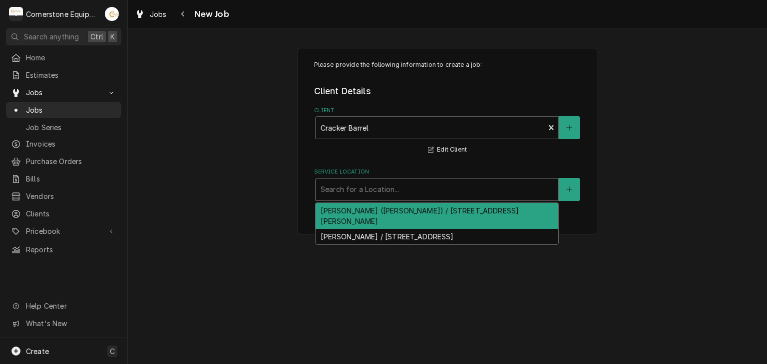
click at [353, 193] on div "Service Location" at bounding box center [437, 190] width 233 height 18
click at [345, 209] on div "[PERSON_NAME] ([PERSON_NAME]) / [STREET_ADDRESS][PERSON_NAME]" at bounding box center [437, 216] width 243 height 26
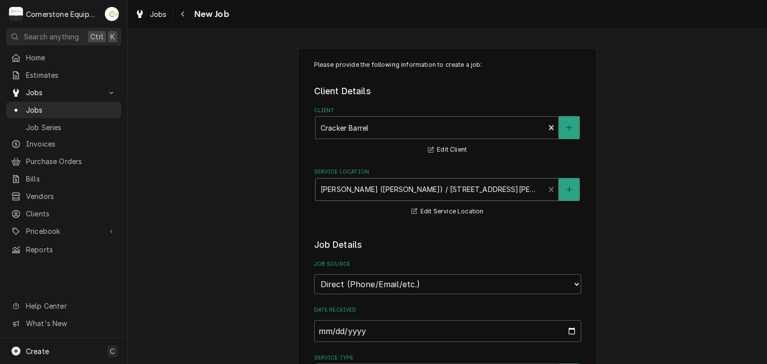
scroll to position [200, 0]
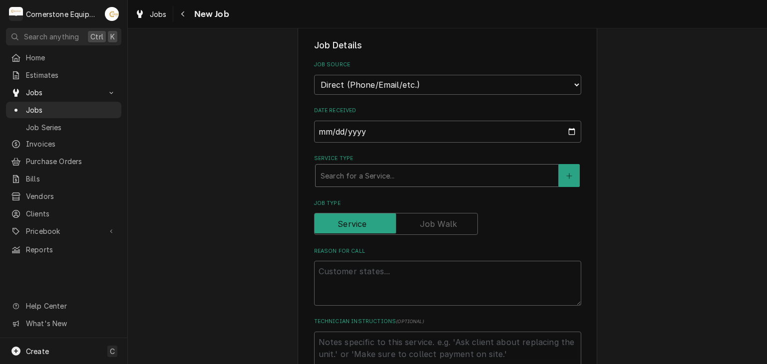
click at [341, 179] on div "Service Type" at bounding box center [437, 176] width 233 height 18
drag, startPoint x: 364, startPoint y: 84, endPoint x: 360, endPoint y: 92, distance: 8.7
click at [364, 84] on select "Direct (Phone/Email/etc.) Other" at bounding box center [447, 85] width 267 height 20
select select "100"
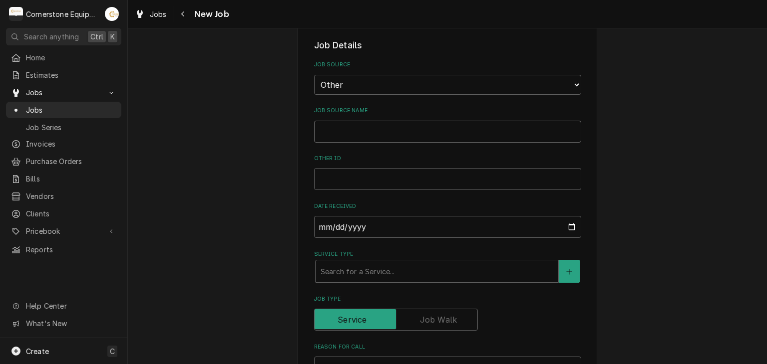
click at [349, 134] on input "Job Source Name" at bounding box center [447, 132] width 267 height 22
type textarea "x"
type input "S"
type textarea "x"
type input "Ser"
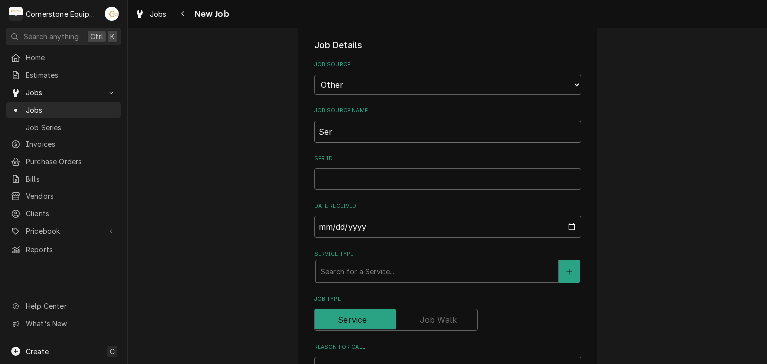
type textarea "x"
type input "Serv"
type textarea "x"
type input "Servi"
type textarea "x"
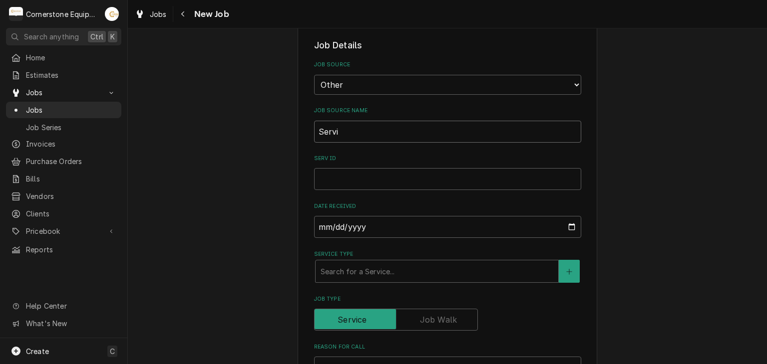
type input "Servic"
type textarea "x"
type input "Service"
type textarea "x"
type input "Service"
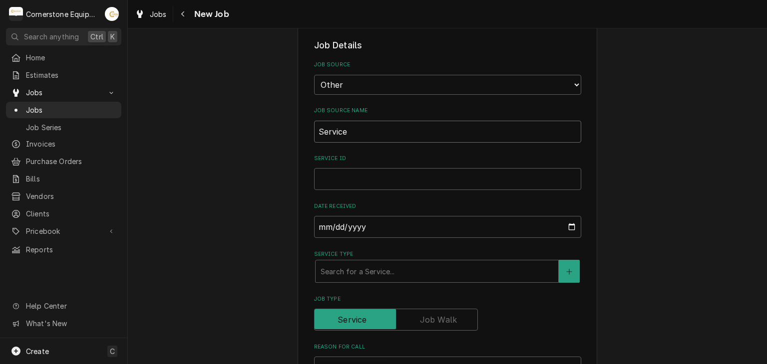
type textarea "x"
type input "Service C"
type textarea "x"
type input "Service Ch"
type textarea "x"
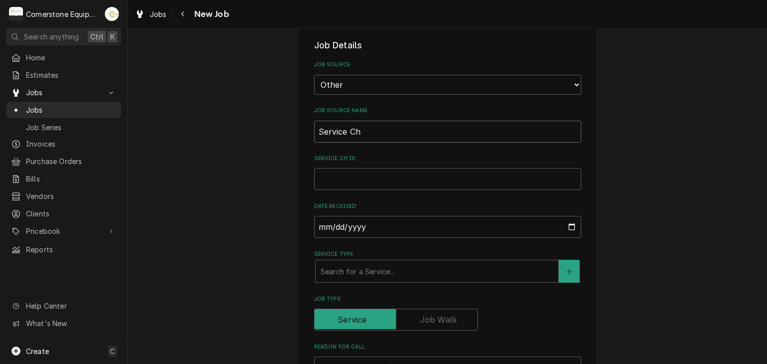
type input "Service Cha"
type textarea "x"
type input "Service Chan"
type textarea "x"
type input "Service Chane"
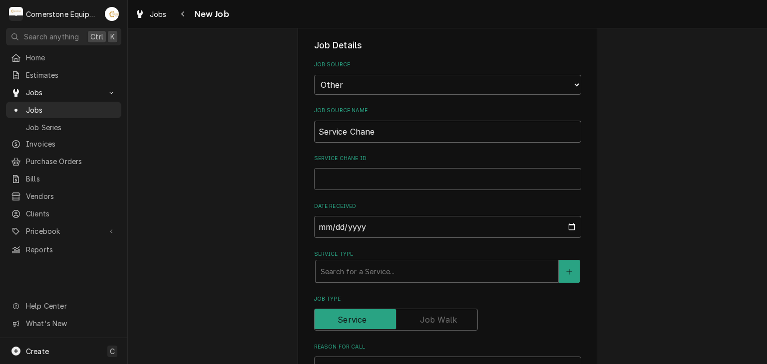
type textarea "x"
type input "Service Chanel"
type textarea "x"
type input "Service Chanel"
type textarea "x"
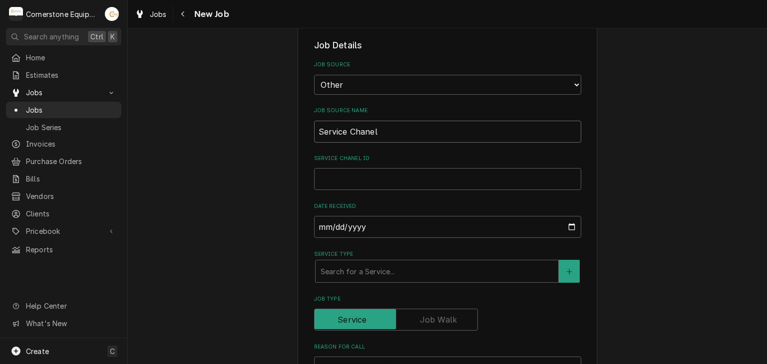
type input "Service Chanel"
type textarea "x"
type input "Service Chane"
type textarea "x"
type input "Service Chan"
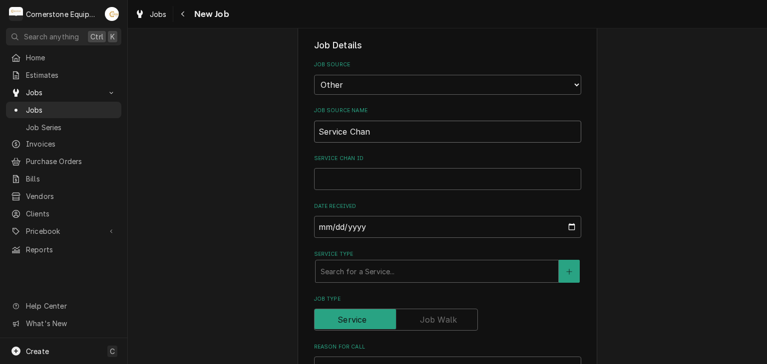
type textarea "x"
type input "Service Channe"
type textarea "x"
type input "Service Channel"
type textarea "x"
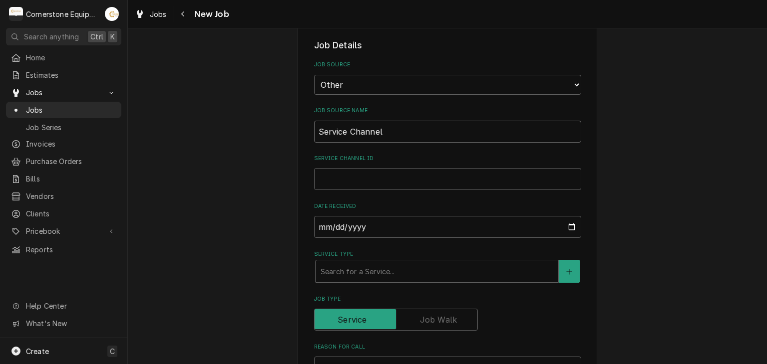
type input "Service Channel"
type textarea "x"
type input "Service Channel"
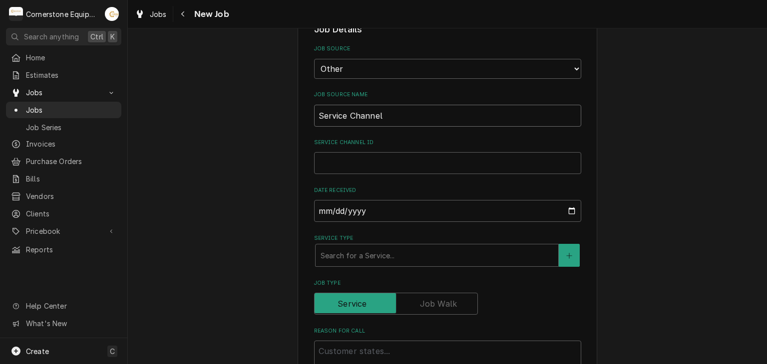
scroll to position [196, 0]
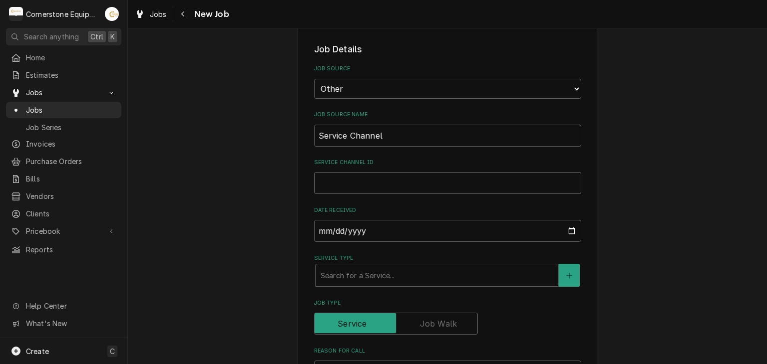
drag, startPoint x: 346, startPoint y: 158, endPoint x: 345, endPoint y: 177, distance: 18.5
paste input "326587031"
type textarea "x"
type input "326587031"
type textarea "x"
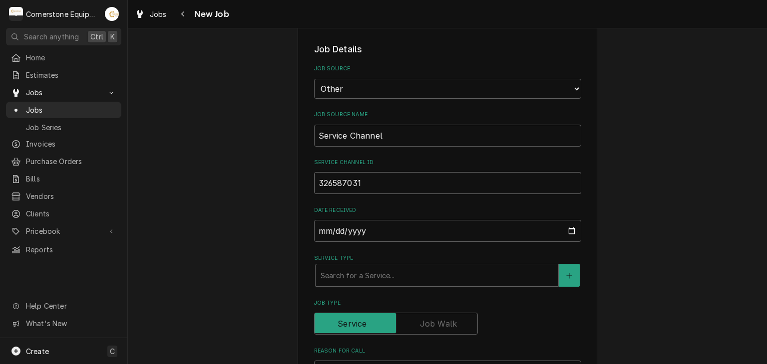
click at [364, 188] on input "326587031" at bounding box center [447, 183] width 267 height 22
type input "326587031"
click at [356, 259] on label "Service Type" at bounding box center [447, 259] width 267 height 8
click at [357, 264] on div "Search for a Service..." at bounding box center [437, 275] width 244 height 23
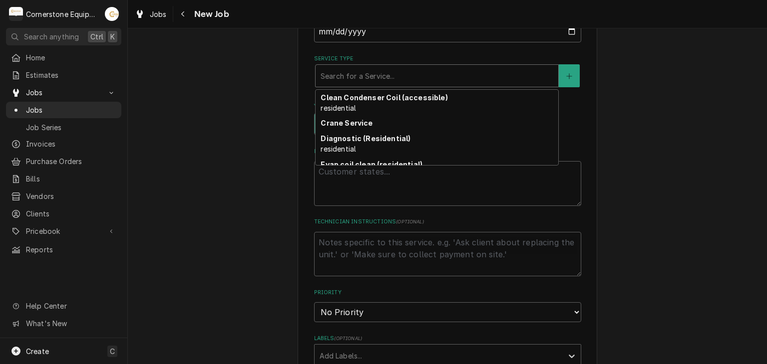
scroll to position [109, 0]
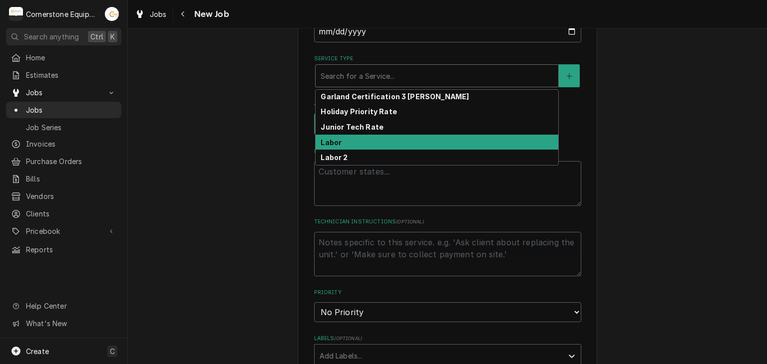
click at [351, 140] on div "Labor" at bounding box center [437, 142] width 243 height 15
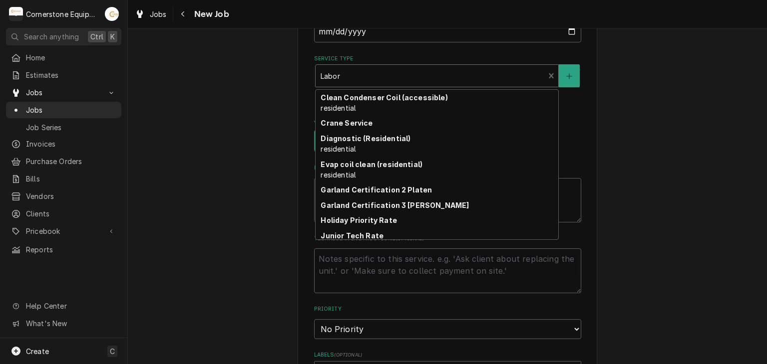
click at [351, 78] on div "Service Type" at bounding box center [430, 76] width 219 height 18
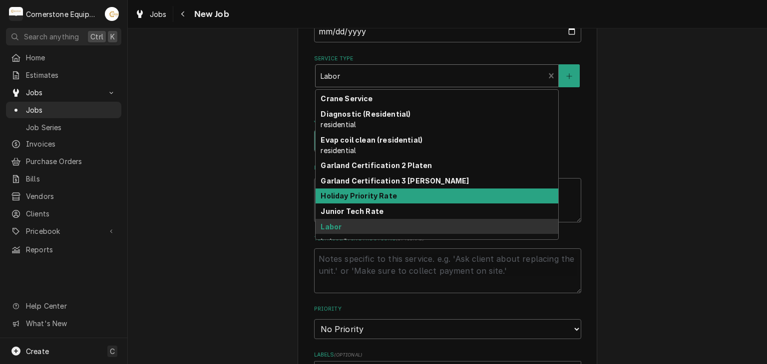
scroll to position [132, 0]
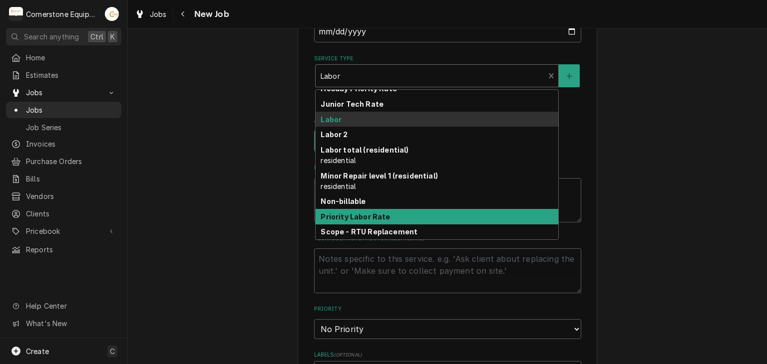
click at [358, 216] on strong "Priority Labor Rate" at bounding box center [355, 217] width 69 height 8
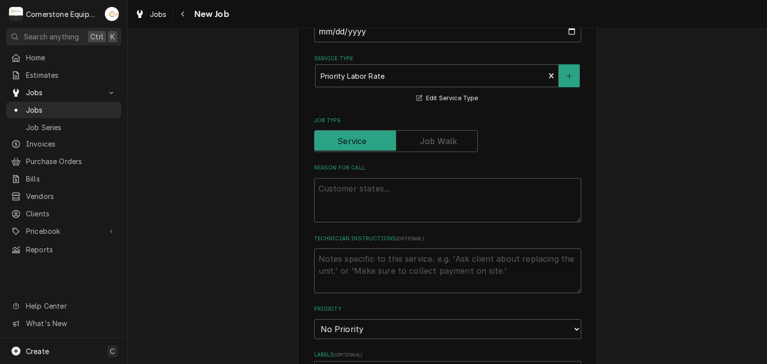
click at [278, 174] on div "Please provide the following information to create a job: Client Details Client…" at bounding box center [447, 214] width 639 height 1141
click at [338, 196] on textarea "Reason For Call" at bounding box center [447, 200] width 267 height 45
type textarea "x"
type textarea "C"
type textarea "x"
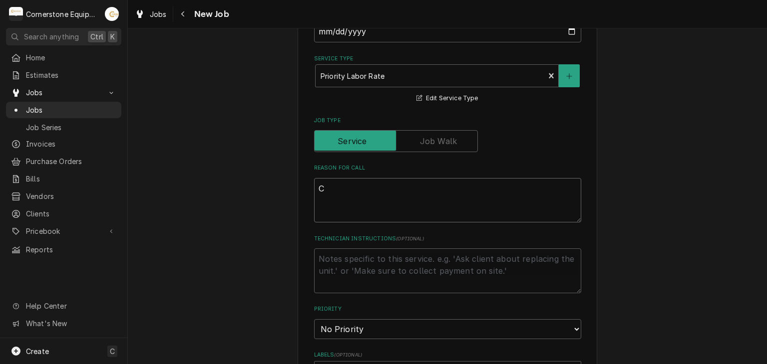
type textarea "Ch"
type textarea "x"
type textarea "Che"
type textarea "x"
type textarea "Chec"
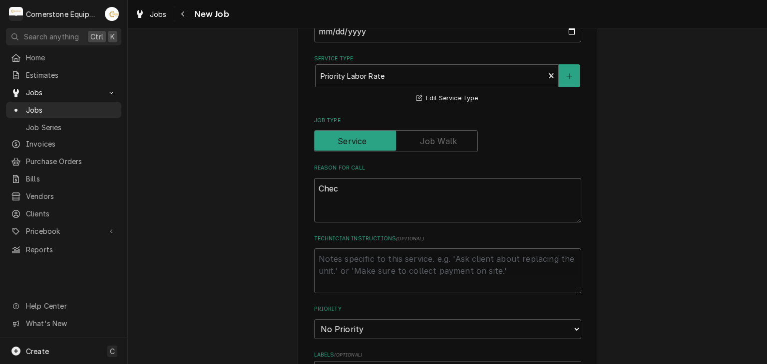
type textarea "x"
type textarea "Check"
type textarea "x"
type textarea "Check"
type textarea "x"
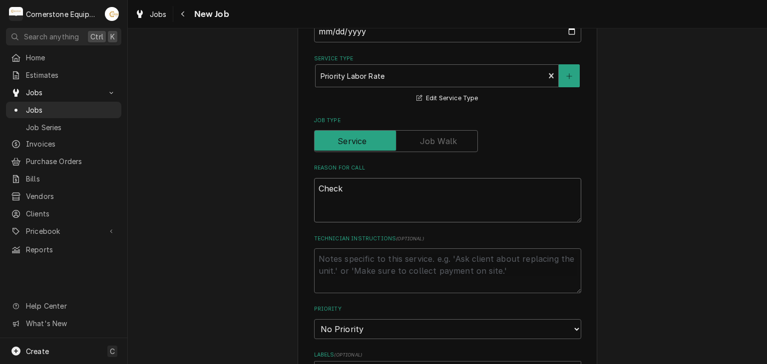
type textarea "Check a"
type textarea "x"
type textarea "Check al"
type textarea "x"
type textarea "Check all"
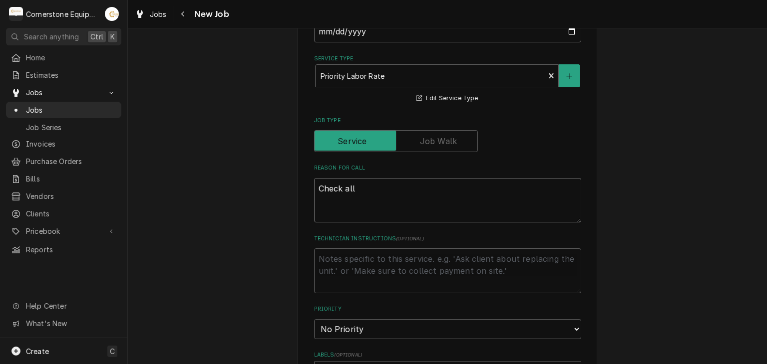
type textarea "x"
type textarea "Check all"
type textarea "x"
type textarea "Check all"
type textarea "x"
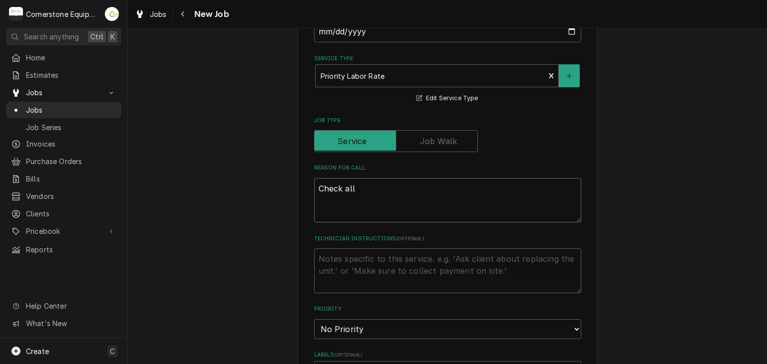
type textarea "Check al"
type textarea "x"
type textarea "Check a"
type textarea "x"
type textarea "Check"
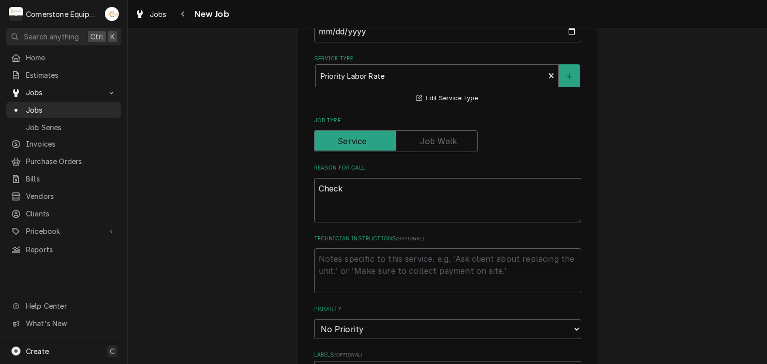
type textarea "x"
type textarea "Ch"
type textarea "x"
type textarea "C"
type textarea "x"
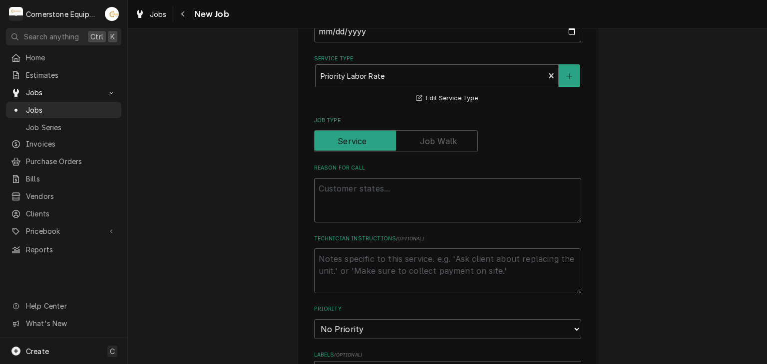
type textarea "x"
type textarea "a"
type textarea "x"
type textarea "al"
type textarea "x"
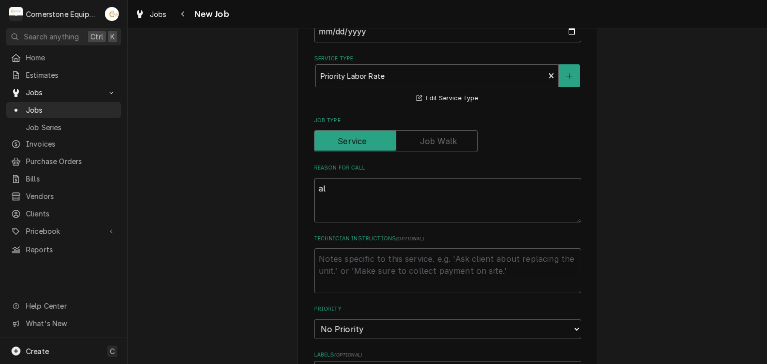
type textarea "all"
type textarea "x"
type textarea "all"
type textarea "x"
type textarea "all C"
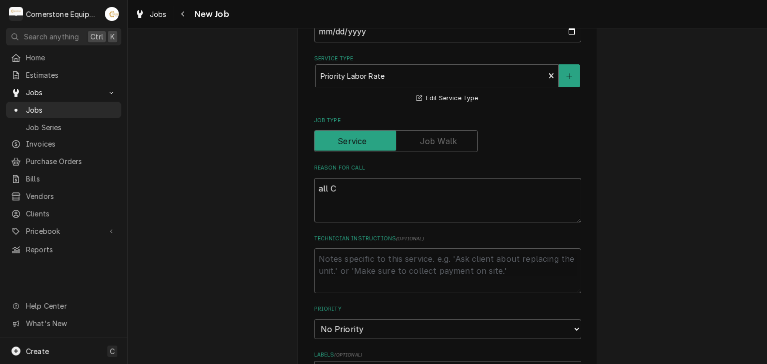
type textarea "x"
type textarea "all Co"
type textarea "x"
type textarea "all C"
type textarea "x"
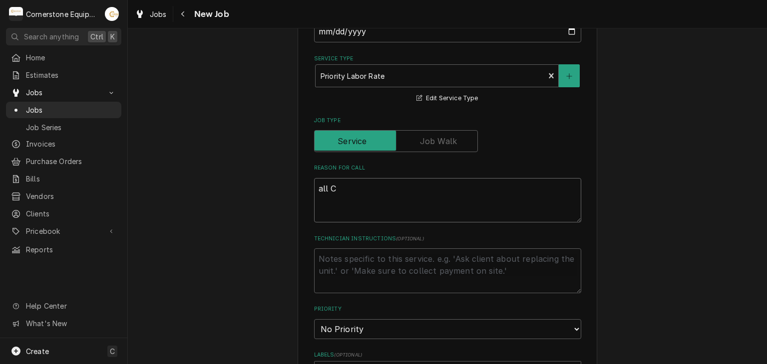
type textarea "all"
type textarea "x"
type textarea "all c"
type textarea "x"
type textarea "all co"
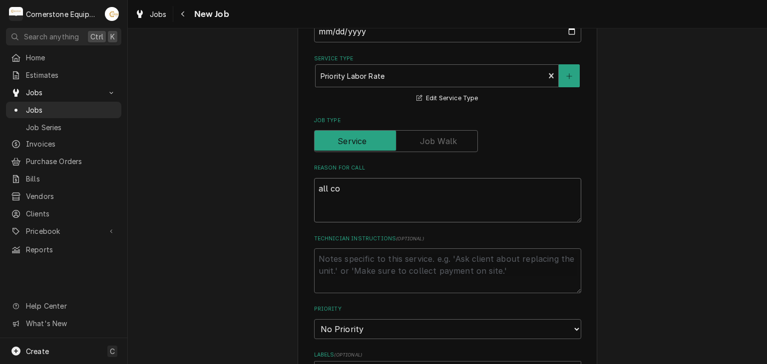
type textarea "x"
type textarea "all coo"
type textarea "x"
type textarea "all cook"
type textarea "x"
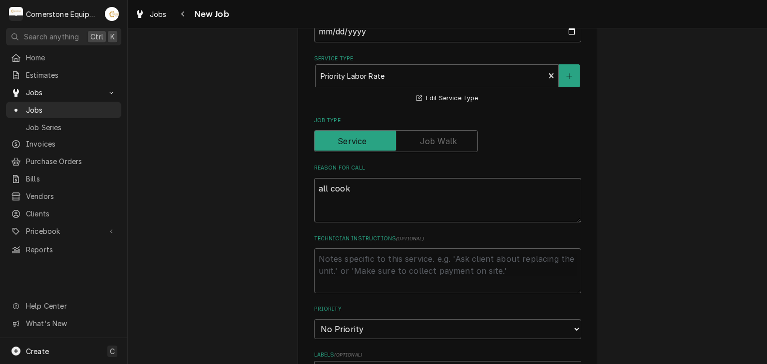
type textarea "all cookl"
type textarea "x"
type textarea "all cookli"
type textarea "x"
type textarea "all cooklin"
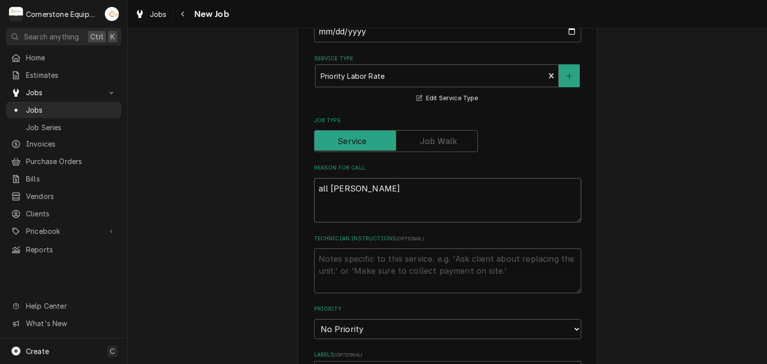
type textarea "x"
type textarea "all cookline"
type textarea "x"
type textarea "all cookline"
type textarea "x"
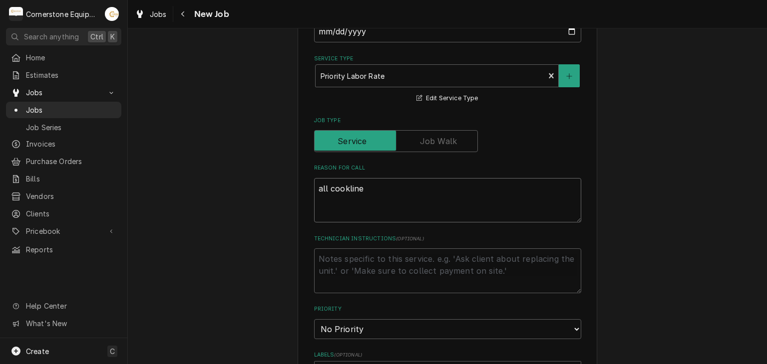
type textarea "all cookline c"
type textarea "x"
type textarea "all cookline coo"
type textarea "x"
type textarea "all cookline cool"
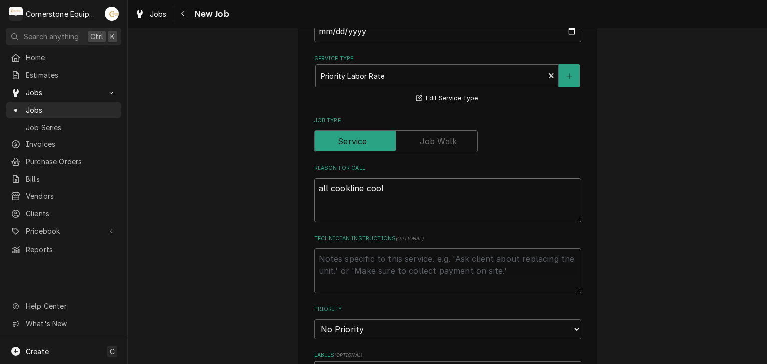
type textarea "x"
type textarea "all cookline cooleer"
type textarea "x"
type textarea "all cookline cooleers"
type textarea "x"
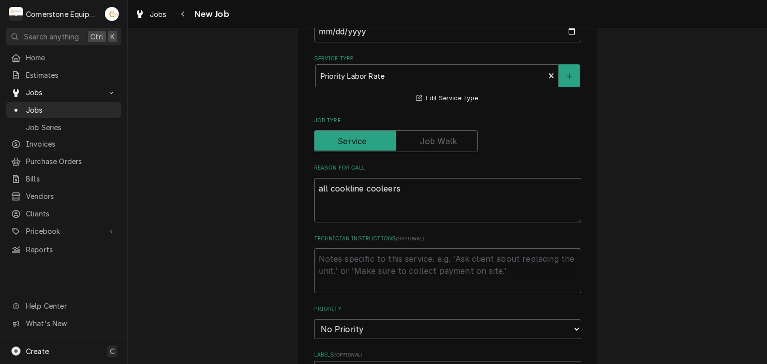
type textarea "all cookline cooleers"
type textarea "x"
type textarea "all cookline cooleers a"
type textarea "x"
type textarea "all cookline cooleers are"
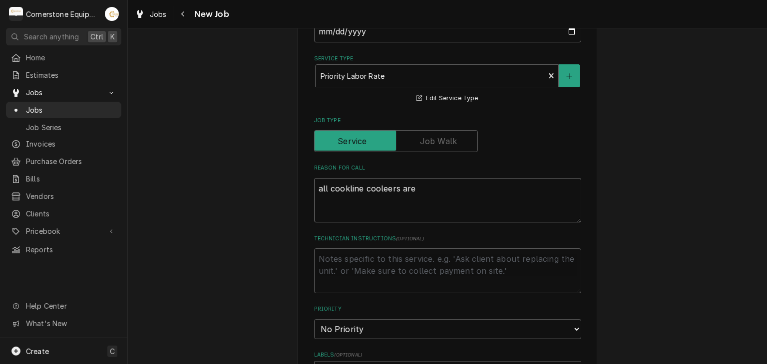
type textarea "x"
type textarea "all cookline cooleers are"
type textarea "x"
type textarea "all cookline cooleers are n"
type textarea "x"
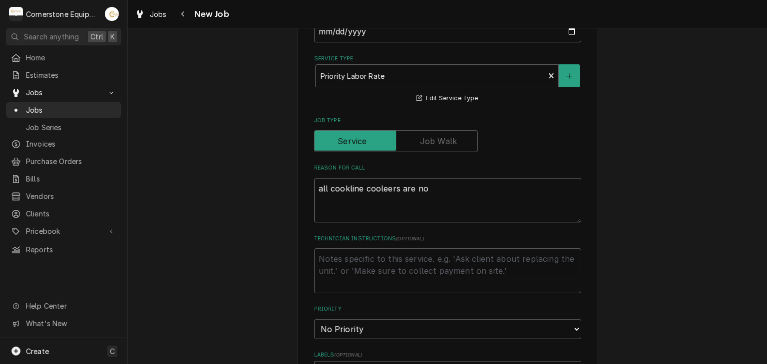
type textarea "all cookline cooleers are not"
type textarea "x"
type textarea "all cookline cooleers are not"
type textarea "x"
type textarea "all cookline cooleers are not"
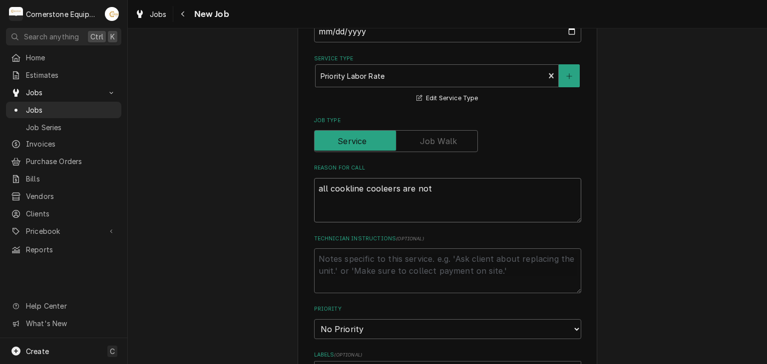
type textarea "x"
type textarea "all cookline cooleers are no"
type textarea "x"
type textarea "all cookline cooleers are n"
type textarea "x"
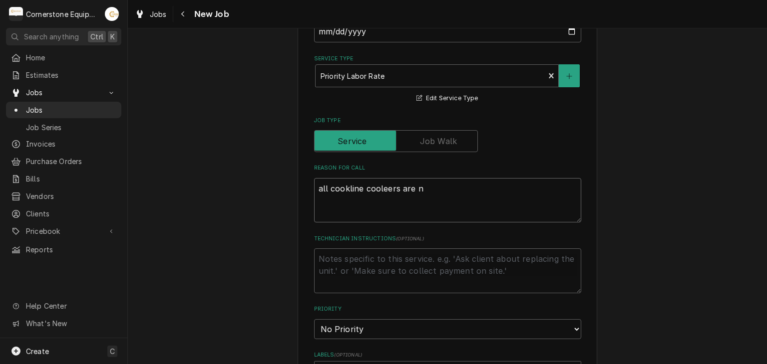
type textarea "all cookline cooleers are"
type textarea "x"
type textarea "all cookline cooleers are"
type textarea "x"
type textarea "all cookline cooleers ar"
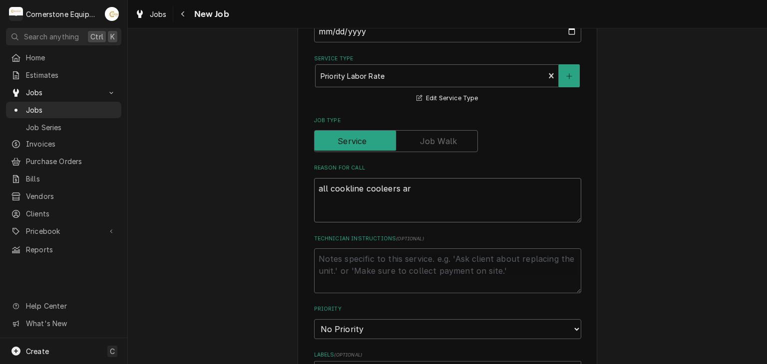
type textarea "x"
type textarea "all cookline cooleers a"
type textarea "x"
type textarea "all cookline cooleers"
type textarea "x"
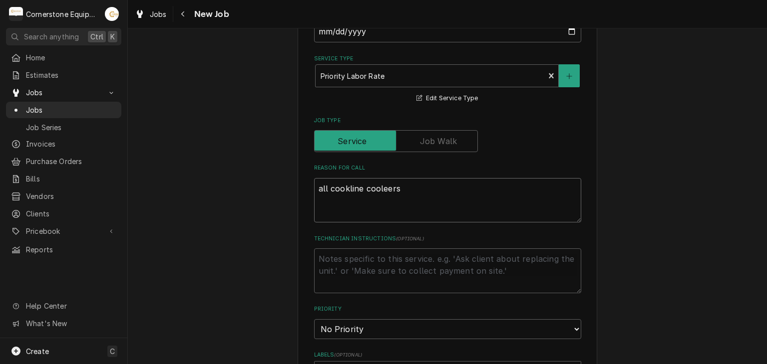
type textarea "all cookline cooleers"
type textarea "x"
type textarea "all cookline cooleer"
type textarea "x"
type textarea "all cookline coolee"
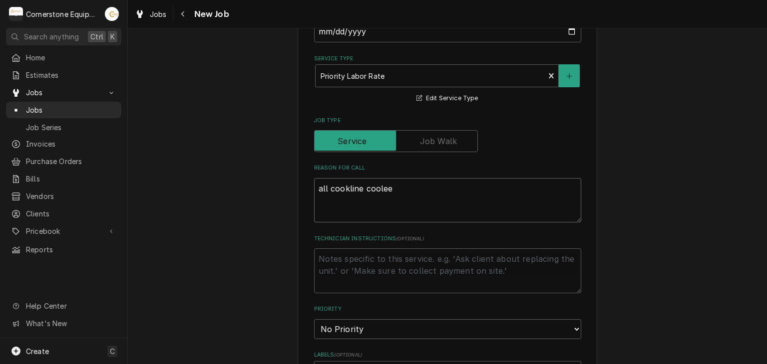
type textarea "x"
type textarea "all cookline cooleet"
type textarea "x"
type textarea "all cookline coolee"
type textarea "x"
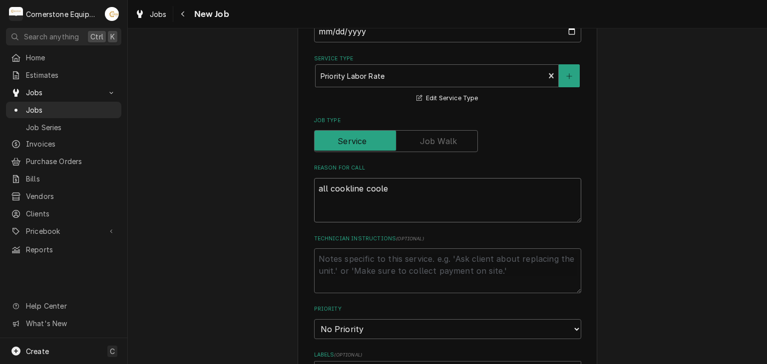
type textarea "all cookline coolet"
type textarea "x"
type textarea "all cookline cooletr"
type textarea "x"
type textarea "all cookline coolet"
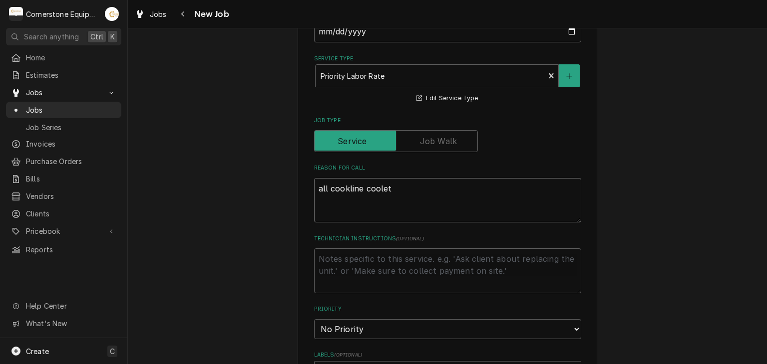
type textarea "x"
type textarea "all cookline coole"
type textarea "x"
type textarea "all cookline cooler"
type textarea "x"
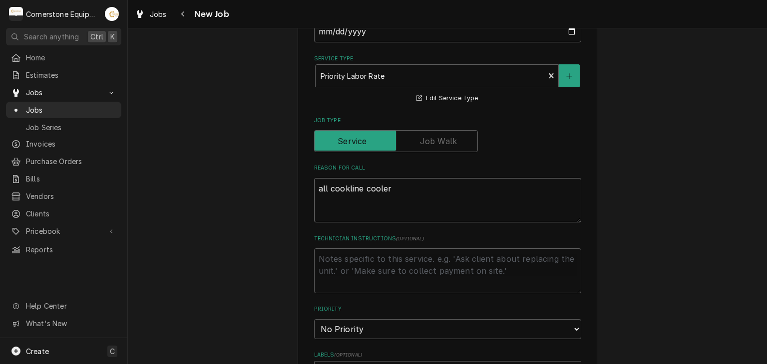
type textarea "all cookline cooler"
type textarea "x"
type textarea "all cookline cooler"
type textarea "x"
type textarea "all cookline coolers"
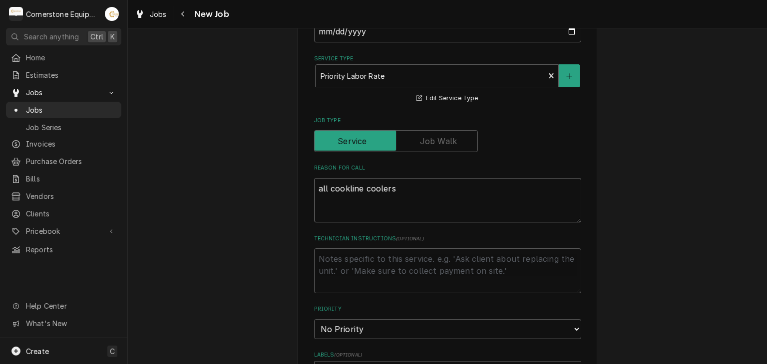
type textarea "x"
type textarea "all cookline coolers"
type textarea "x"
type textarea "all cookline coolers a"
type textarea "x"
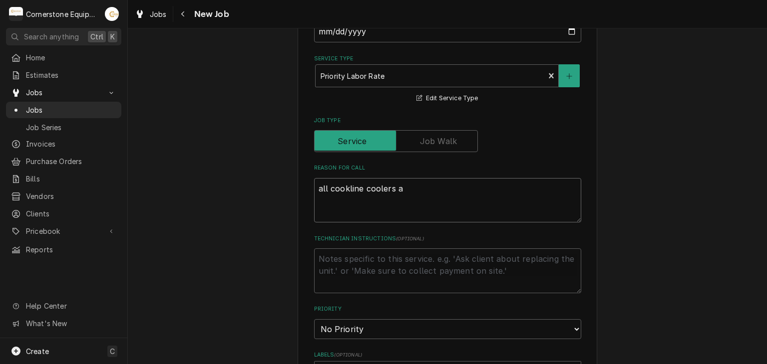
type textarea "all cookline coolers ar"
type textarea "x"
type textarea "all cookline coolers are"
type textarea "x"
type textarea "all cookline coolers are"
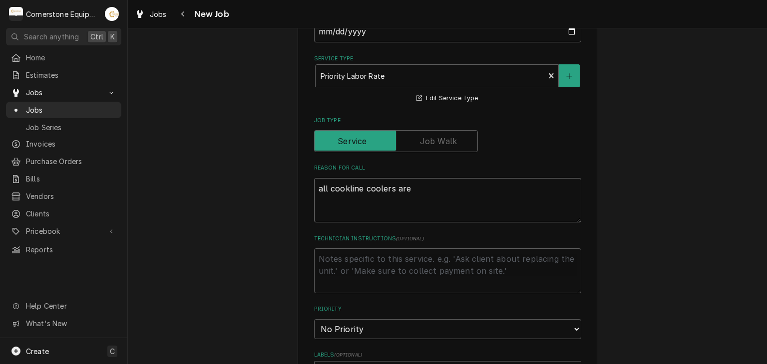
type textarea "x"
type textarea "all cookline coolers are no"
type textarea "x"
type textarea "all cookline coolers are not"
type textarea "x"
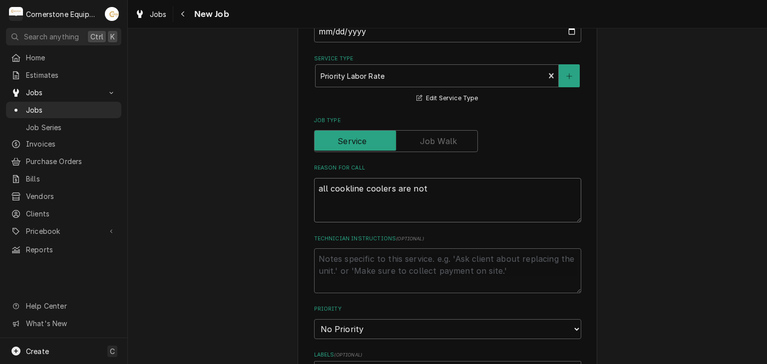
type textarea "all cookline coolers are not"
type textarea "x"
type textarea "all cookline coolers are not c"
type textarea "x"
click at [397, 273] on textarea "Technician Instructions ( optional )" at bounding box center [447, 271] width 267 height 45
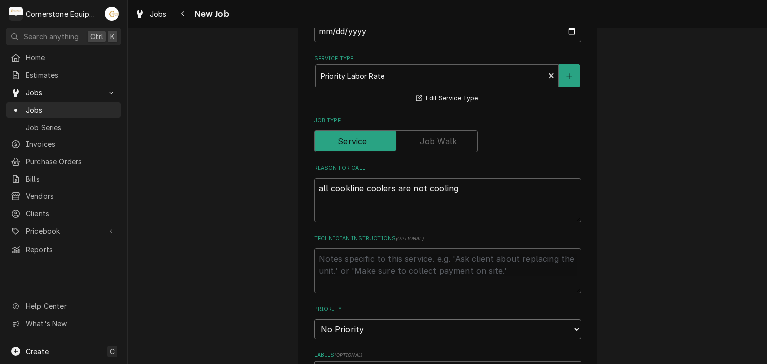
click at [383, 328] on select "No Priority Urgent High Medium Low" at bounding box center [447, 330] width 267 height 20
click at [314, 320] on select "No Priority Urgent High Medium Low" at bounding box center [447, 330] width 267 height 20
click at [336, 263] on textarea "Technician Instructions ( optional )" at bounding box center [447, 271] width 267 height 45
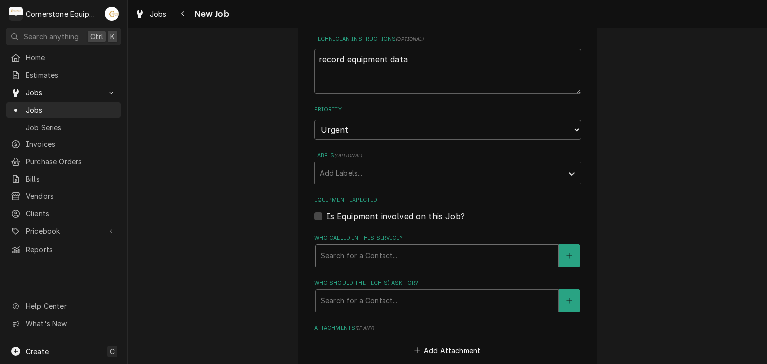
click at [327, 247] on div "Who called in this service?" at bounding box center [437, 256] width 233 height 18
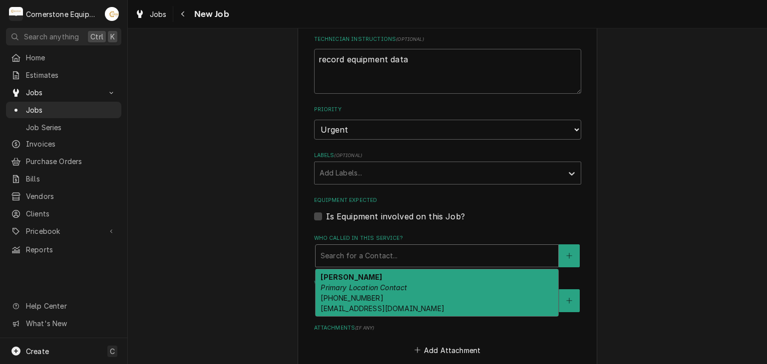
click at [325, 273] on strong "David Williams" at bounding box center [351, 277] width 61 height 8
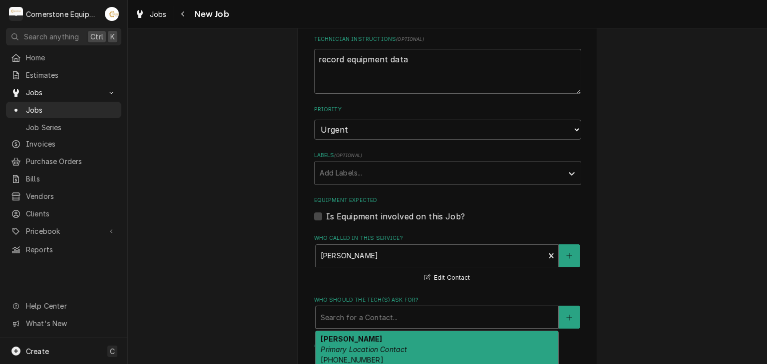
click at [326, 309] on div "Who should the tech(s) ask for?" at bounding box center [437, 318] width 233 height 18
click at [325, 335] on strong "David Williams" at bounding box center [351, 339] width 61 height 8
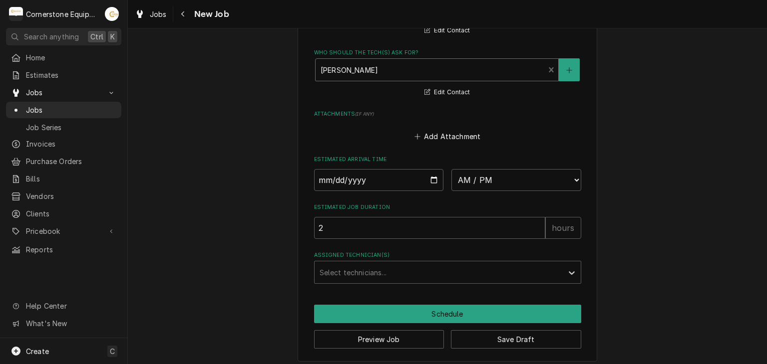
scroll to position [845, 0]
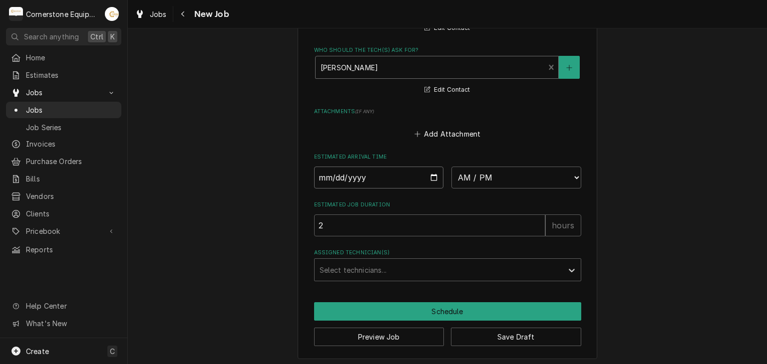
click at [427, 179] on input "Date" at bounding box center [379, 178] width 130 height 22
click at [495, 175] on select "AM / PM 6:00 AM 6:15 AM 6:30 AM 6:45 AM 7:00 AM 7:15 AM 7:30 AM 7:45 AM 8:00 AM…" at bounding box center [516, 178] width 130 height 22
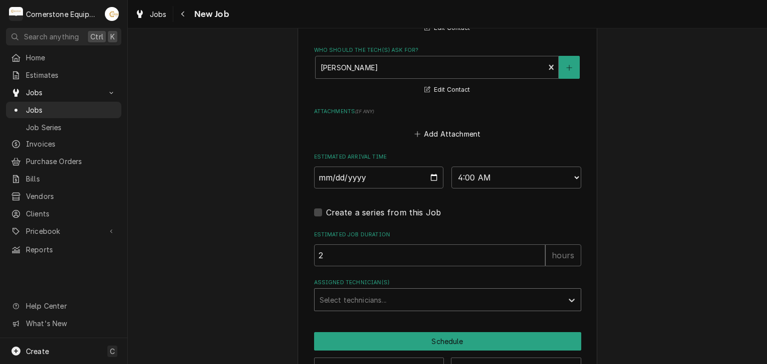
click at [409, 292] on div "Assigned Technician(s)" at bounding box center [439, 300] width 238 height 18
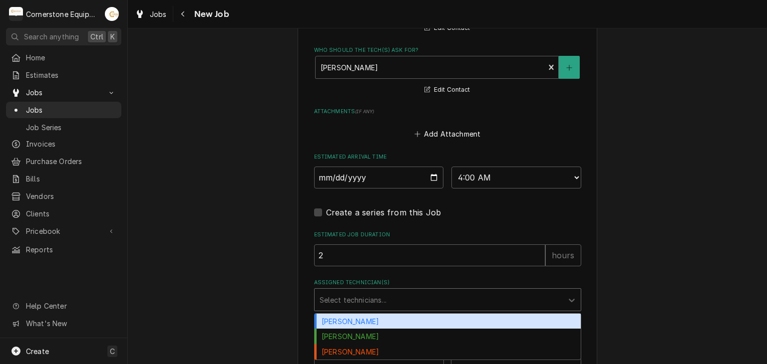
click at [381, 319] on div "Andrew Buigues" at bounding box center [448, 321] width 266 height 15
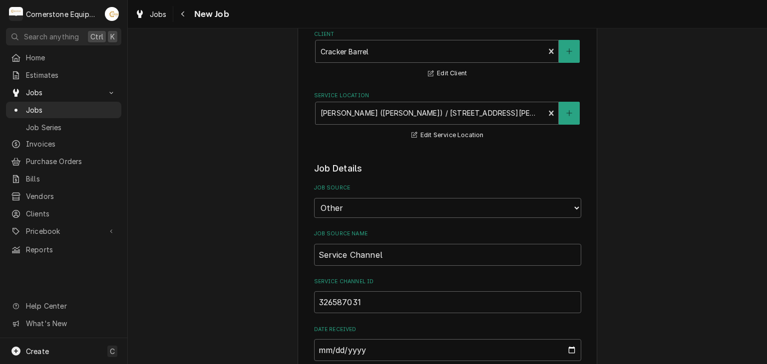
scroll to position [875, 0]
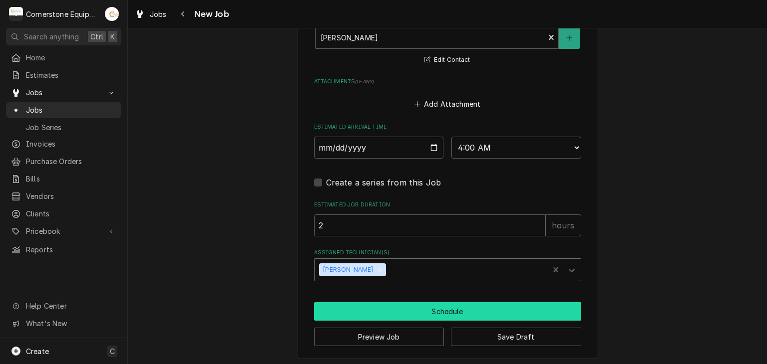
click at [411, 303] on button "Schedule" at bounding box center [447, 312] width 267 height 18
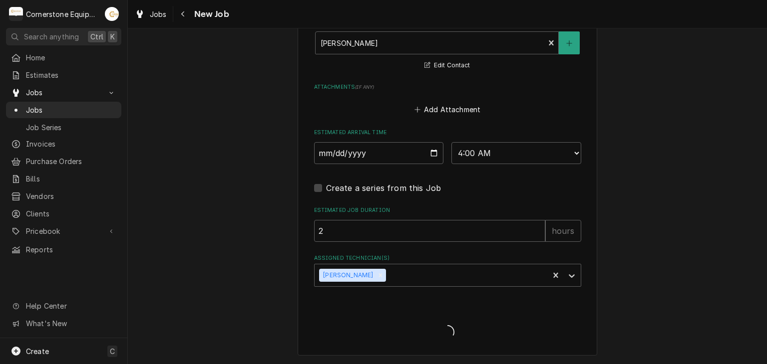
scroll to position [867, 0]
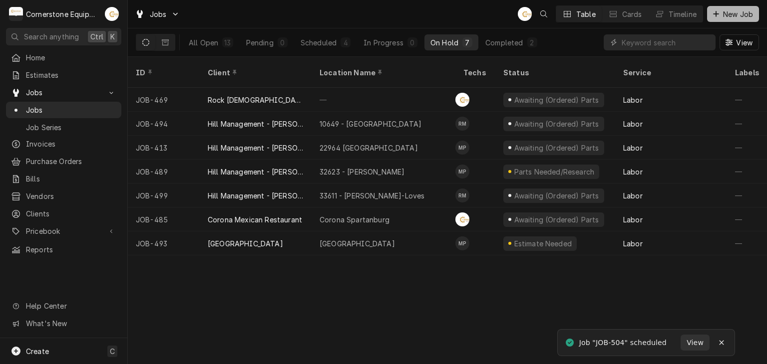
click at [738, 13] on span "New Job" at bounding box center [738, 14] width 34 height 10
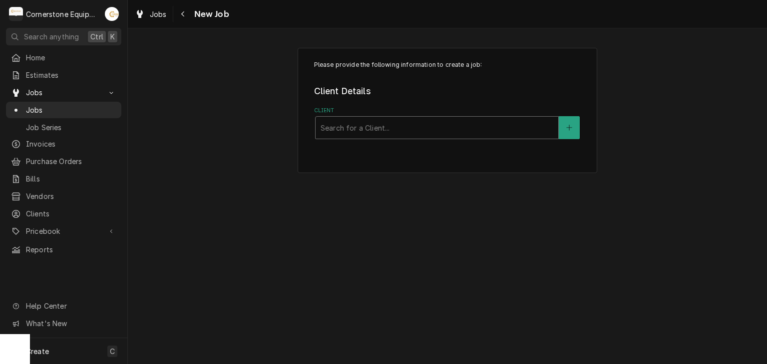
click at [412, 117] on div "Search for a Client..." at bounding box center [437, 128] width 243 height 22
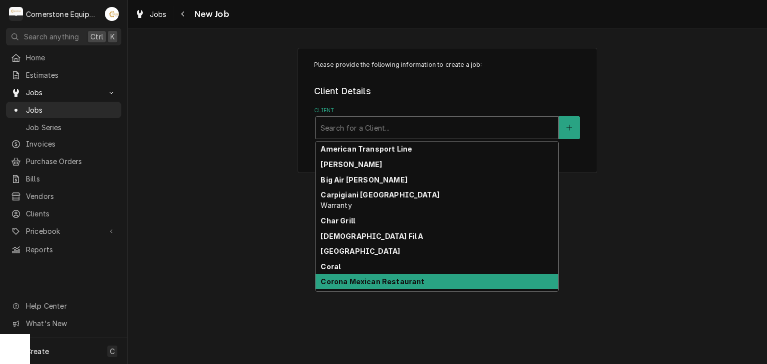
scroll to position [13, 0]
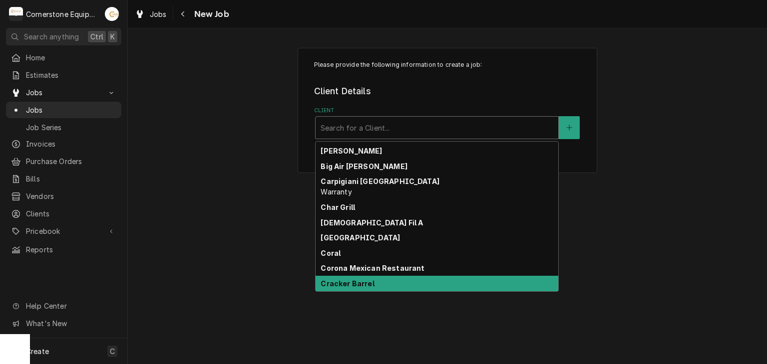
click at [368, 284] on strong "Cracker Barrel" at bounding box center [347, 284] width 53 height 8
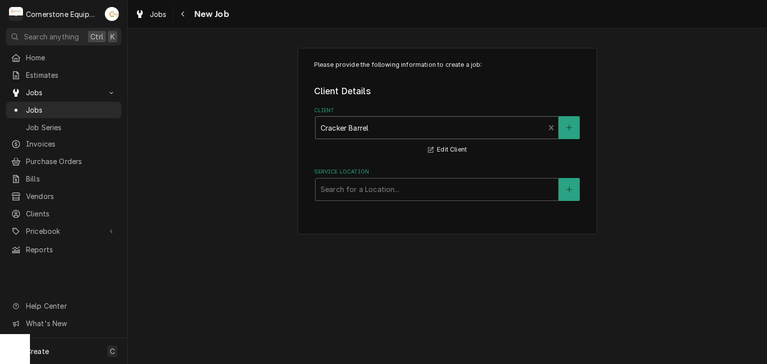
click at [376, 200] on div "Please provide the following information to create a job: Client Details Client…" at bounding box center [448, 141] width 300 height 187
click at [376, 196] on div "Service Location" at bounding box center [437, 190] width 233 height 18
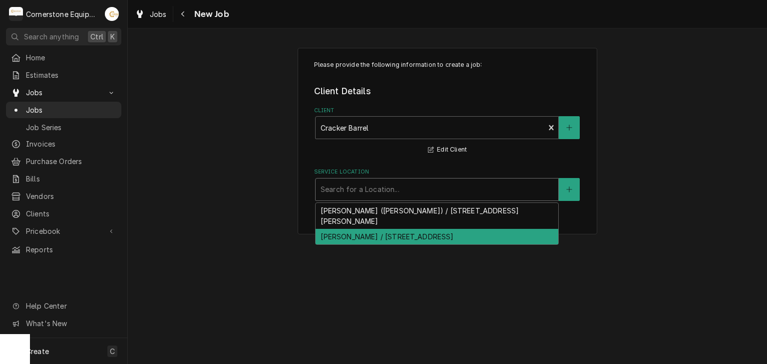
click at [373, 229] on div "Gaffney / 8 Factory Shops Blvd, Gaffney, SC 29341" at bounding box center [437, 236] width 243 height 15
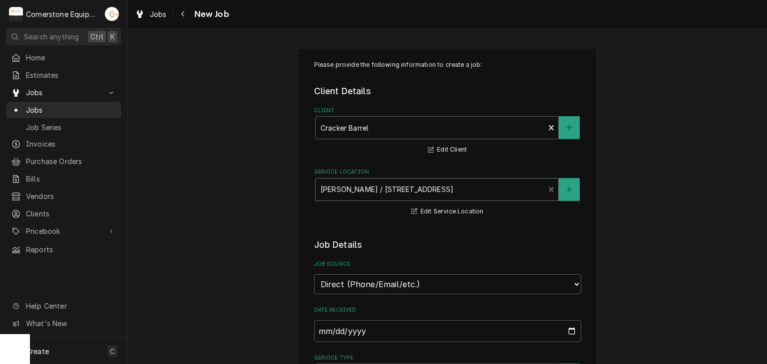
click at [373, 195] on div "Service Location" at bounding box center [430, 190] width 219 height 18
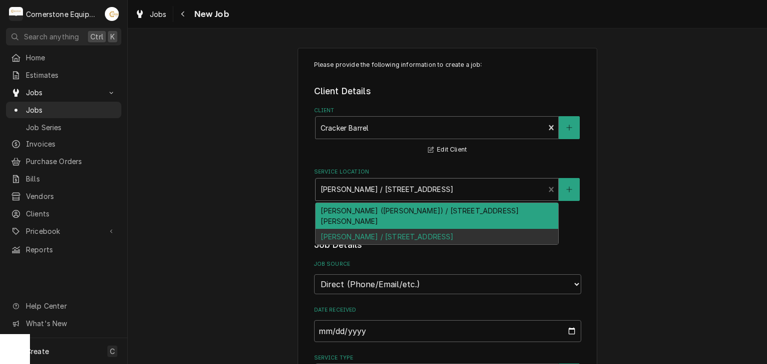
click at [373, 215] on div "Arden (Fletcher) / 261 Rockwood Rd, Fletcher, NC 28704" at bounding box center [437, 216] width 243 height 26
type textarea "x"
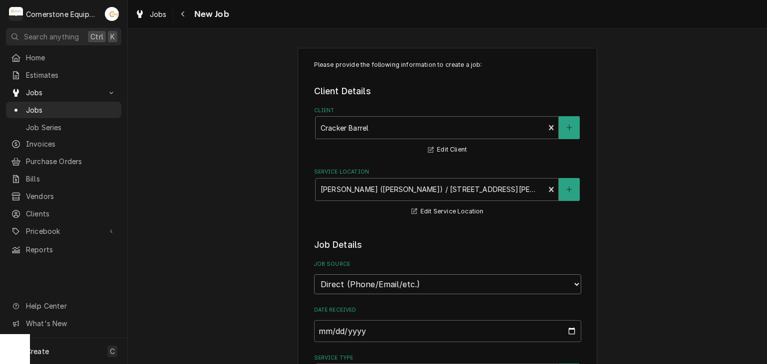
click at [372, 291] on select "Direct (Phone/Email/etc.) Other" at bounding box center [447, 285] width 267 height 20
select select "100"
drag, startPoint x: 348, startPoint y: 328, endPoint x: 356, endPoint y: 324, distance: 8.7
click at [348, 328] on input "Job Source Name" at bounding box center [447, 332] width 267 height 22
type textarea "x"
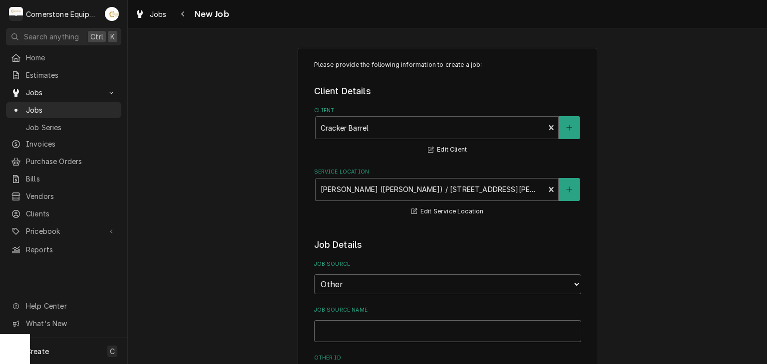
type input "S"
type textarea "x"
type input "Se"
type textarea "x"
type input "Ser"
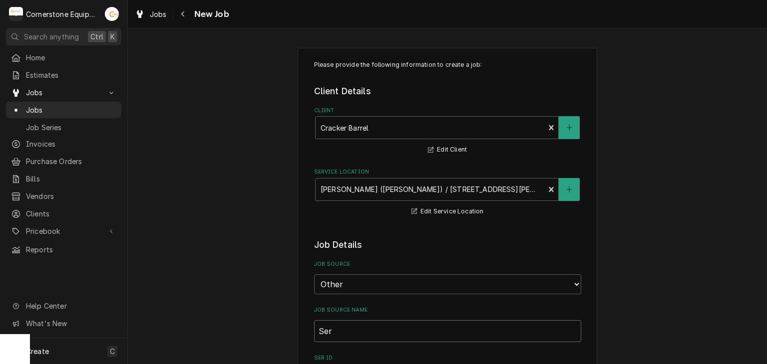
type textarea "x"
type input "Serv"
type textarea "x"
type input "Servic"
type textarea "x"
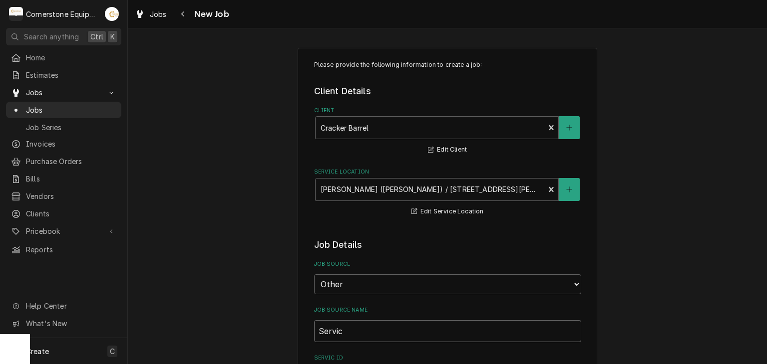
type input "Service"
type textarea "x"
type input "Service"
type textarea "x"
type input "Service C"
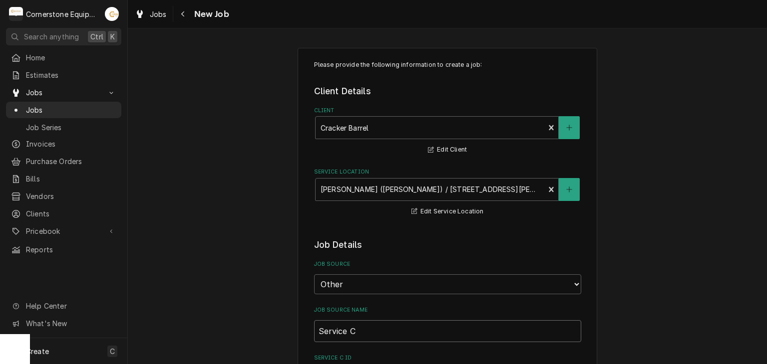
type textarea "x"
type input "Service Cha"
type textarea "x"
type input "Service Chan"
type textarea "x"
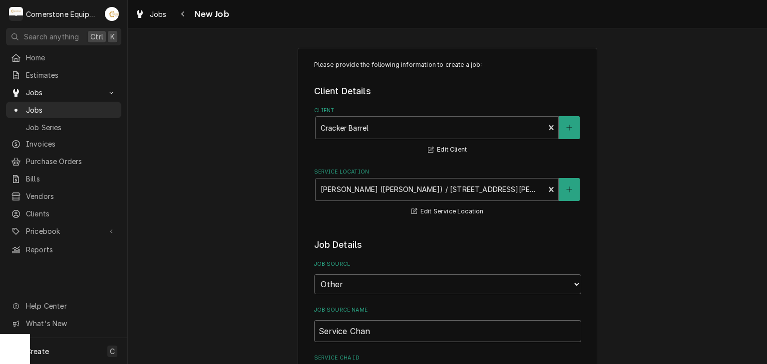
type input "Service Chann"
type textarea "x"
type input "Service Channe"
type textarea "x"
type input "Service Channel"
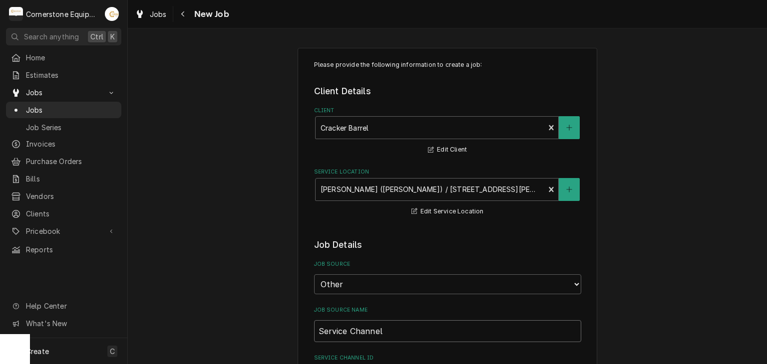
type textarea "x"
type input "Service Channel"
type textarea "x"
type input "Service Channel"
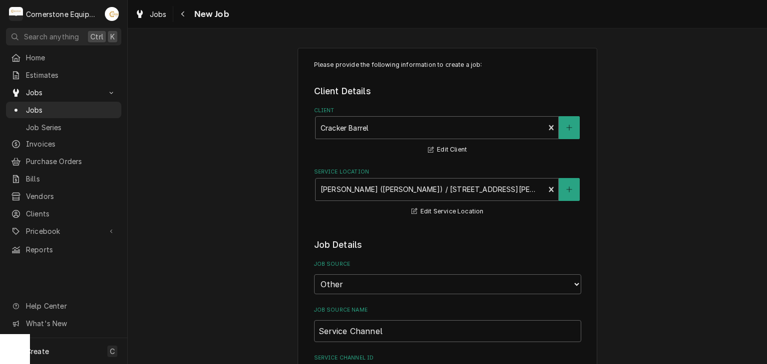
scroll to position [200, 0]
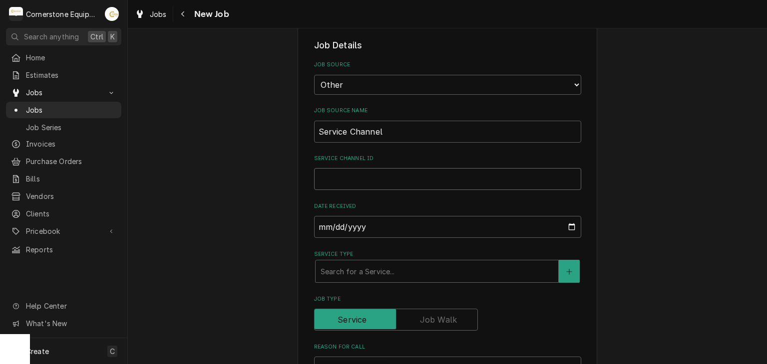
click at [355, 171] on input "Service Channel ID" at bounding box center [447, 179] width 267 height 22
paste input "328314049"
type textarea "x"
type input "328314049"
type textarea "x"
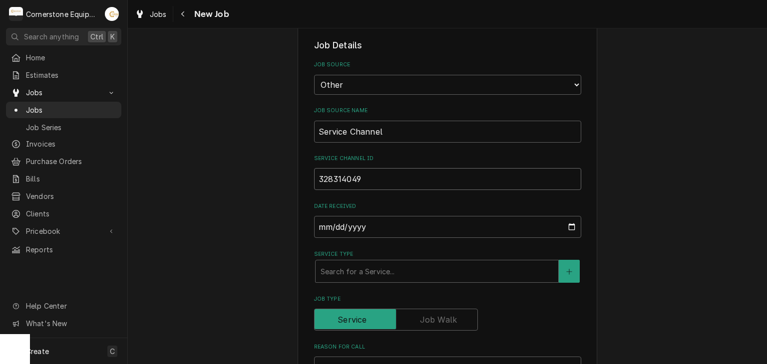
type input "328314049"
click at [348, 232] on input "2025-10-10" at bounding box center [447, 227] width 267 height 22
click at [330, 257] on label "Service Type" at bounding box center [447, 255] width 267 height 8
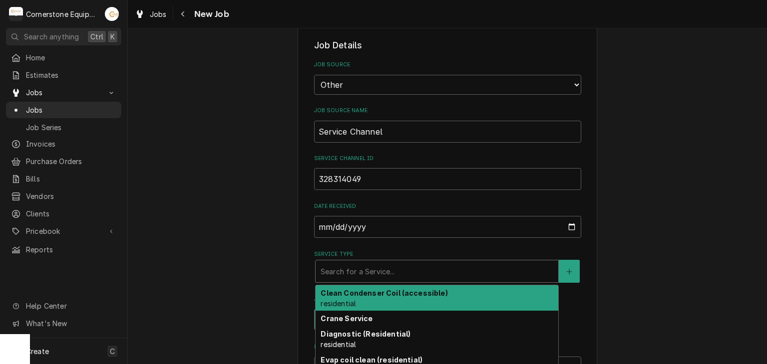
click at [347, 276] on div "Service Type" at bounding box center [437, 272] width 233 height 18
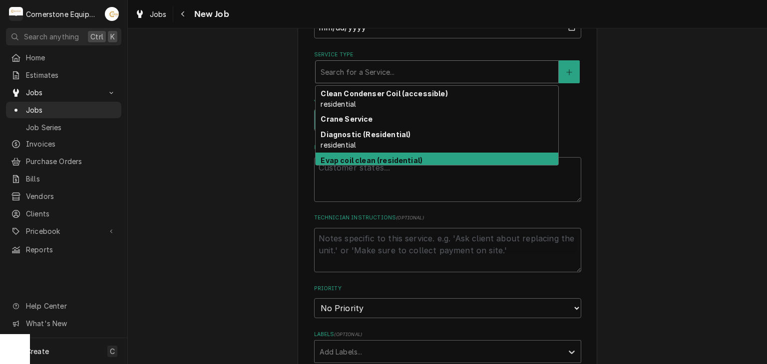
scroll to position [105, 0]
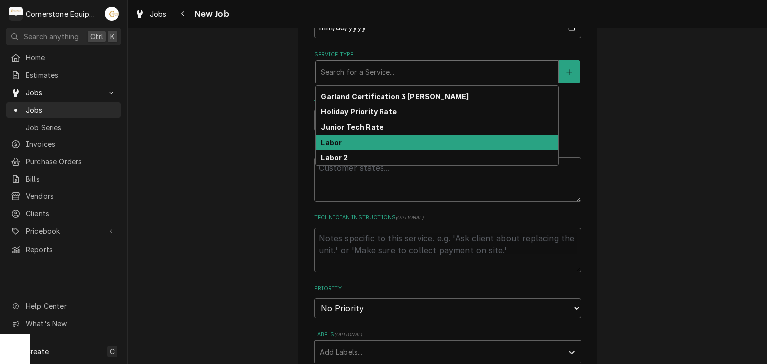
click at [332, 140] on strong "Labor" at bounding box center [331, 142] width 21 height 8
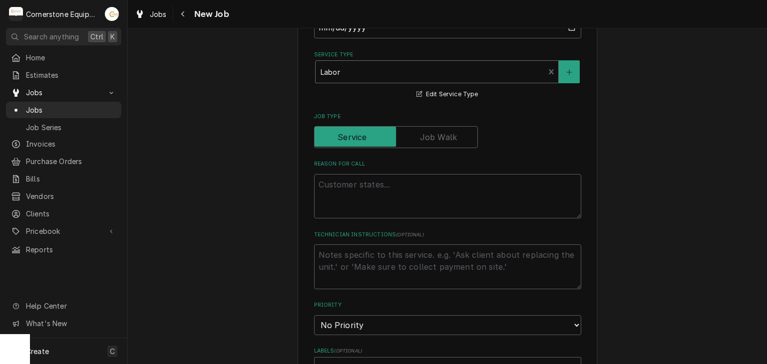
click at [284, 177] on div "Please provide the following information to create a job: Client Details Client…" at bounding box center [447, 210] width 639 height 1141
click at [356, 208] on textarea "Reason For Call" at bounding box center [447, 196] width 267 height 45
type textarea "x"
type textarea "a"
type textarea "x"
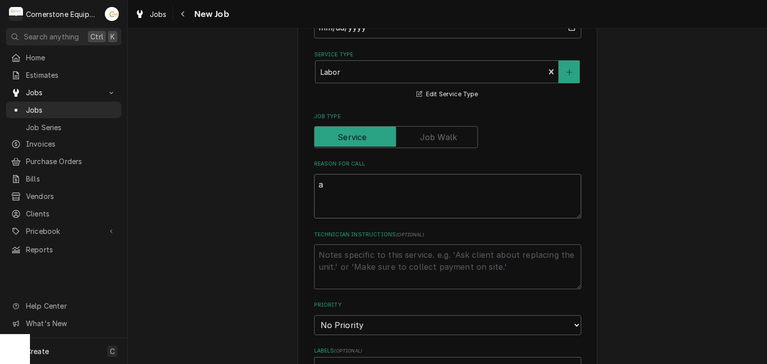
type textarea "ai"
type textarea "x"
type textarea "air"
type textarea "x"
type textarea "air"
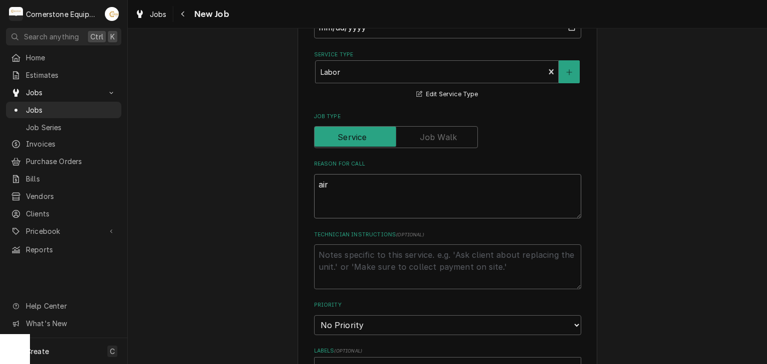
type textarea "x"
type textarea "air b"
type textarea "x"
type textarea "air ba"
type textarea "x"
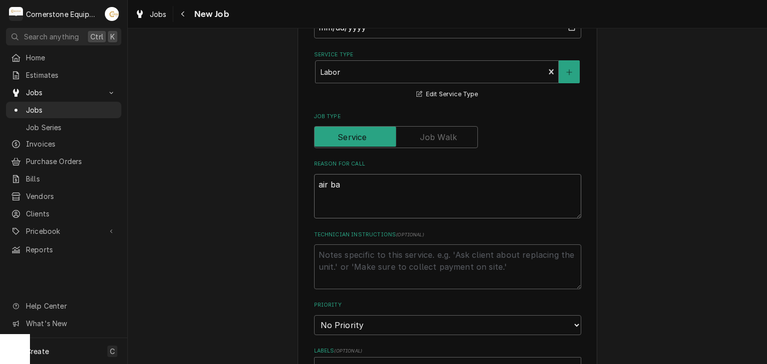
type textarea "air bal"
type textarea "x"
type textarea "air bala"
type textarea "x"
type textarea "air balan"
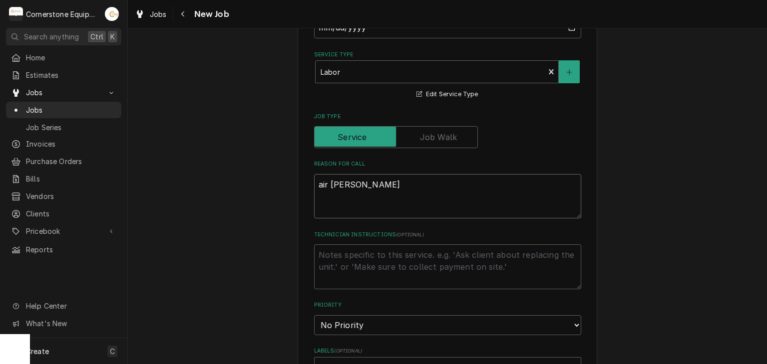
type textarea "x"
type textarea "air balanc"
type textarea "x"
type textarea "air balanc"
type textarea "x"
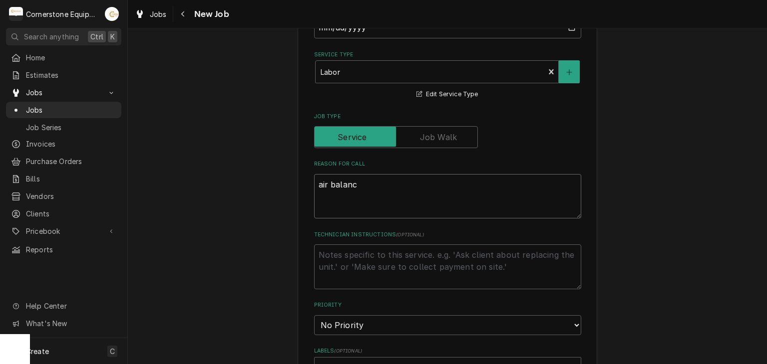
type textarea "air balanc"
type textarea "x"
type textarea "air balance"
type textarea "x"
type textarea "air balance"
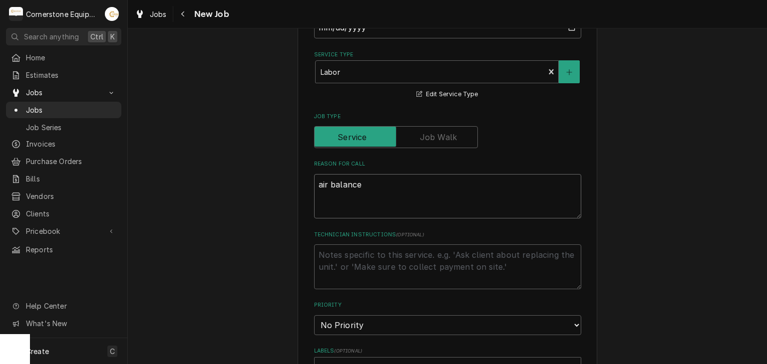
type textarea "x"
type textarea "air balance i"
type textarea "x"
type textarea "air balance is"
type textarea "x"
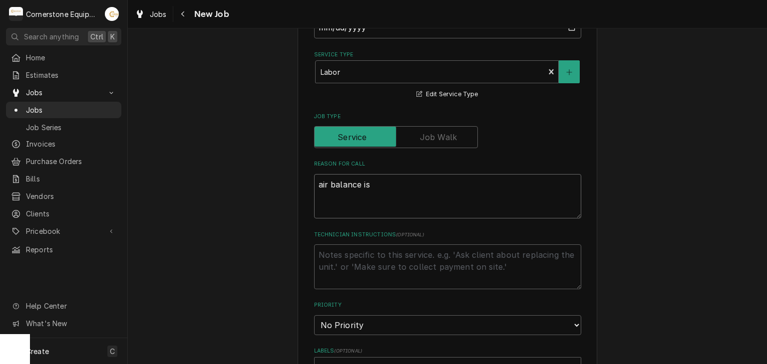
type textarea "air balance iss"
type textarea "x"
type textarea "air balance issi"
type textarea "x"
type textarea "air balance issi"
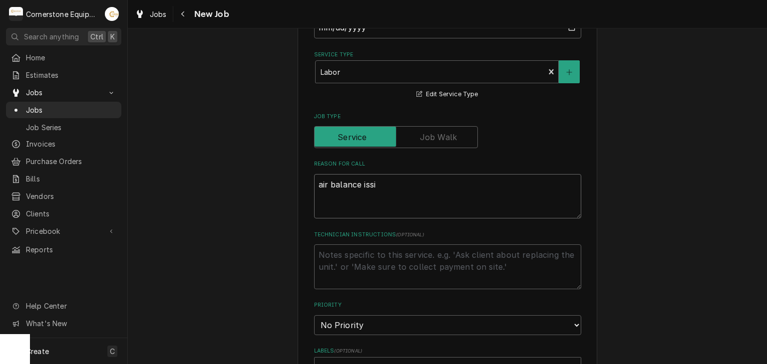
type textarea "x"
type textarea "air balance iss"
type textarea "x"
type textarea "air balance isse"
type textarea "x"
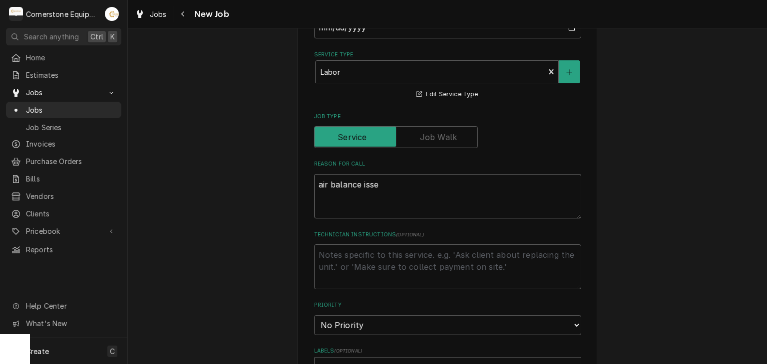
type textarea "air balance iss"
type textarea "x"
type textarea "air balance issu"
type textarea "x"
type textarea "air balance issue"
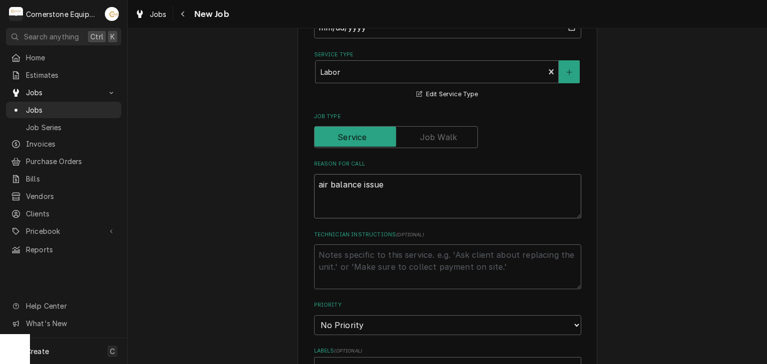
type textarea "x"
type textarea "air balance issue"
type textarea "x"
type textarea "air balance issue wi"
type textarea "x"
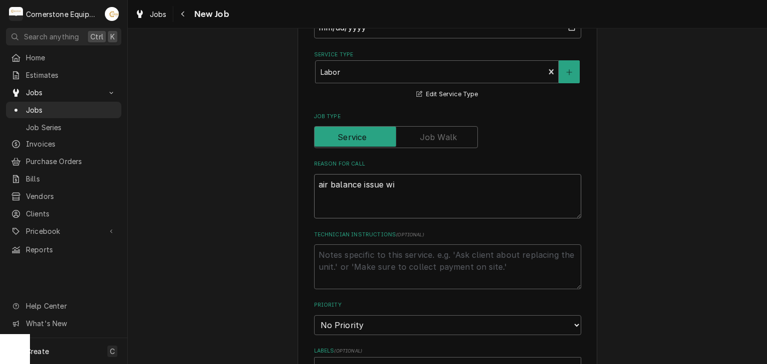
type textarea "air balance issue wir"
type textarea "x"
type textarea "air balance issue wirh"
type textarea "x"
type textarea "air balance issue wirh"
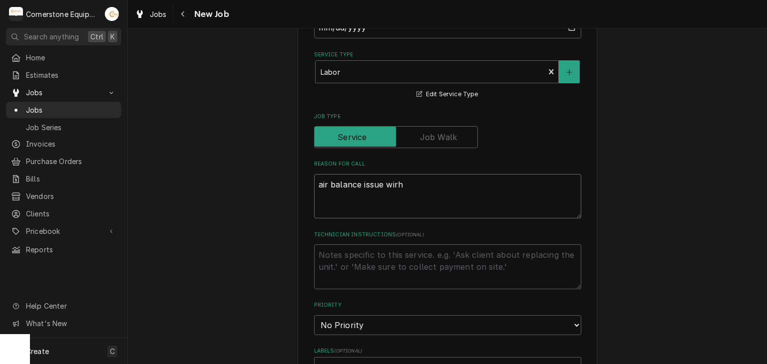
type textarea "x"
type textarea "air balance issue wirh"
type textarea "x"
type textarea "air balance issue wir"
type textarea "x"
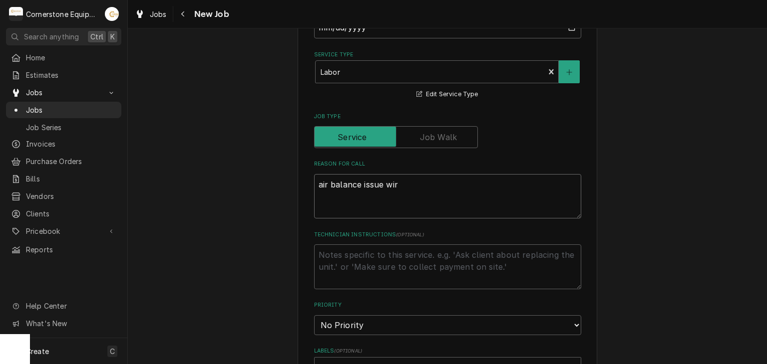
type textarea "air balance issue wi"
type textarea "x"
type textarea "air balance issue wit"
type textarea "x"
type textarea "air balance issue with"
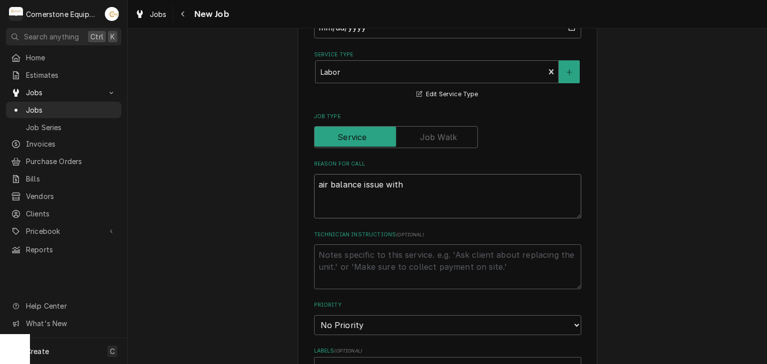
type textarea "x"
type textarea "air balance issue with"
type textarea "x"
type textarea "air balance issue with f"
type textarea "x"
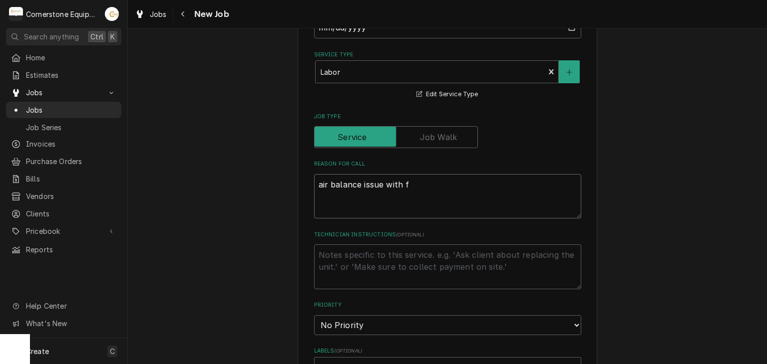
type textarea "air balance issue with fi"
type textarea "x"
type textarea "air balance issue with fir"
type textarea "x"
type textarea "air balance issue with fire"
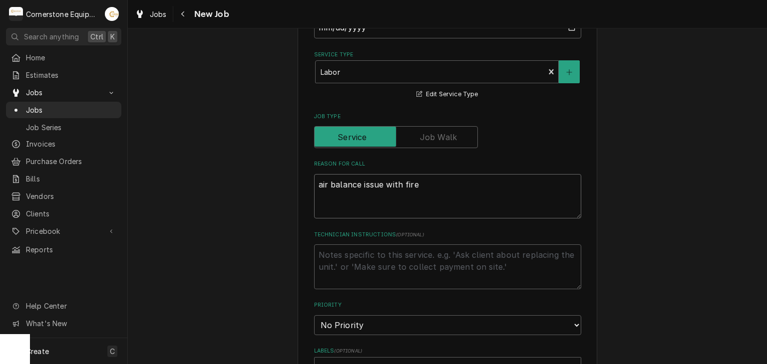
type textarea "x"
type textarea "air balance issue with fire p"
type textarea "x"
type textarea "air balance issue with fire pl"
type textarea "x"
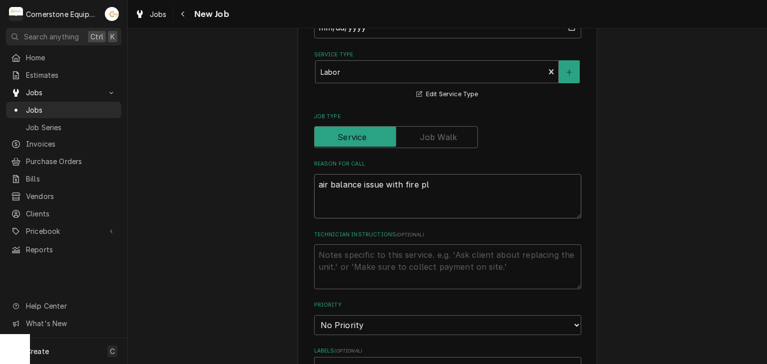
type textarea "air balance issue with fire pla"
type textarea "x"
type textarea "air balance issue with fire plac"
type textarea "x"
type textarea "air balance issue with fire place"
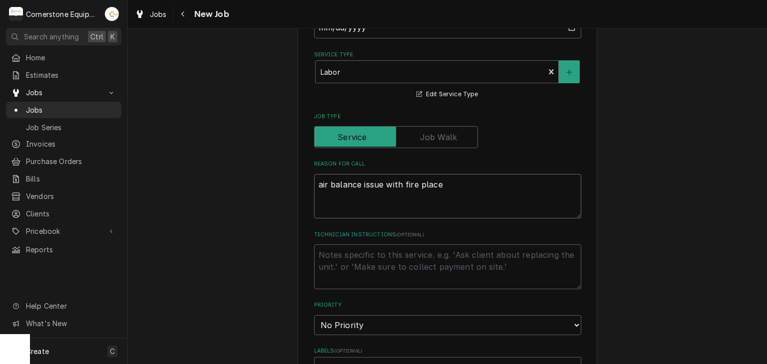
type textarea "x"
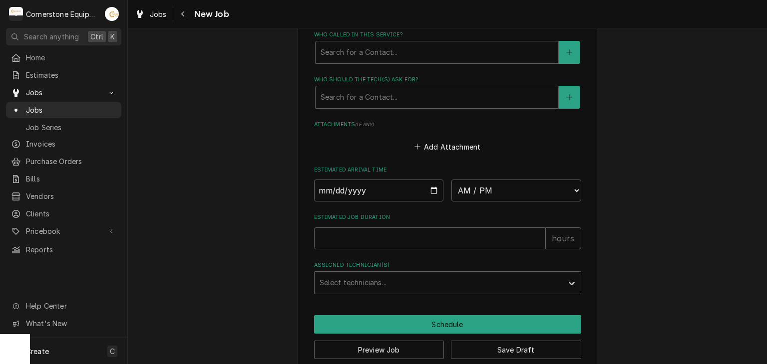
scroll to position [599, 0]
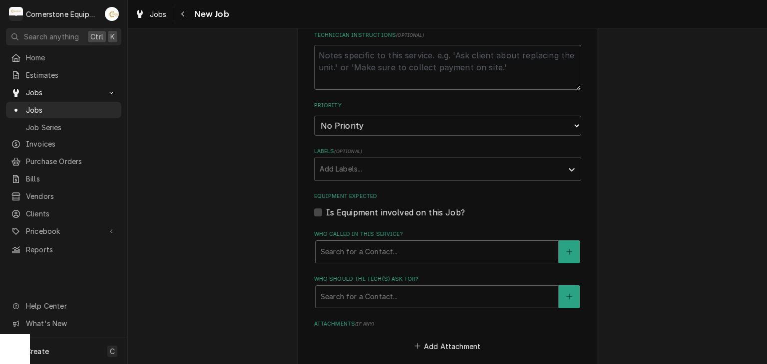
type textarea "air balance issue with fire place"
click at [361, 248] on div "Who called in this service?" at bounding box center [437, 252] width 233 height 18
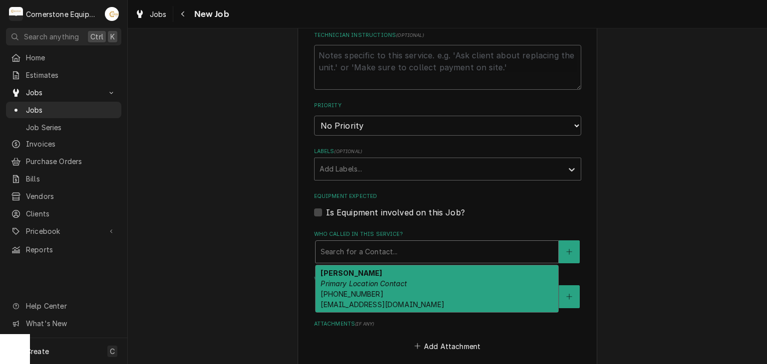
click at [360, 290] on span "(828) 684-2740 gmcb0628@crackerbarrel.com" at bounding box center [382, 299] width 123 height 19
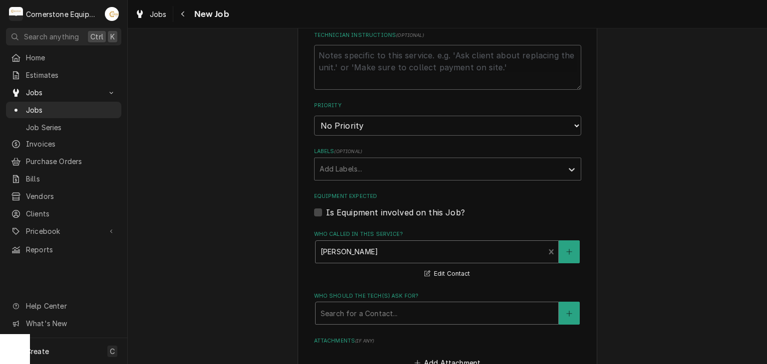
click at [360, 316] on div "Who should the tech(s) ask for?" at bounding box center [437, 314] width 233 height 18
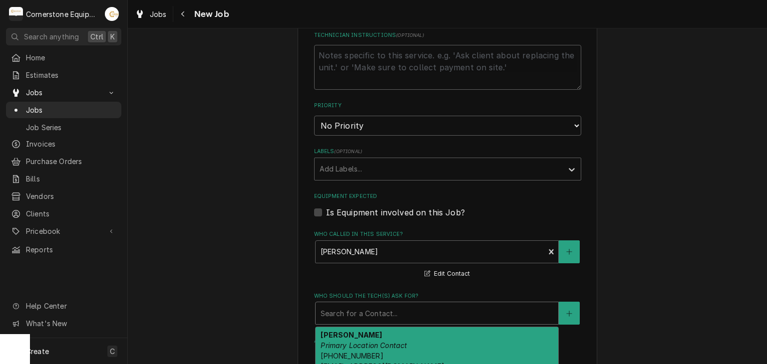
click at [351, 341] on em "Primary Location Contact" at bounding box center [364, 345] width 86 height 8
type textarea "x"
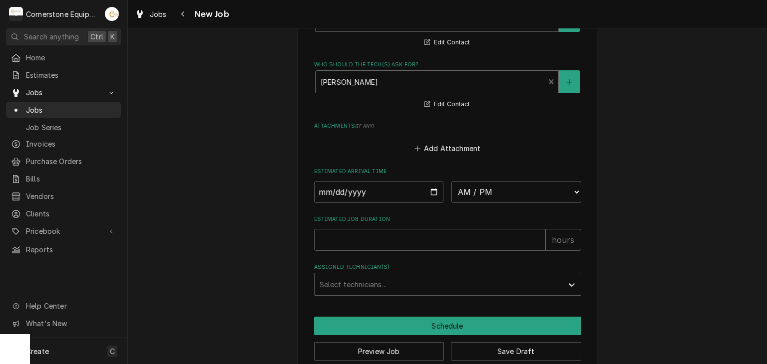
scroll to position [845, 0]
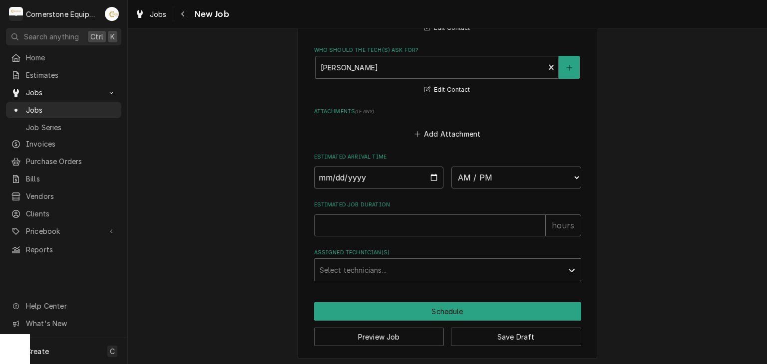
drag, startPoint x: 426, startPoint y: 173, endPoint x: 431, endPoint y: 175, distance: 5.8
click at [427, 173] on input "Date" at bounding box center [379, 178] width 130 height 22
type input "2025-10-11"
type textarea "x"
click at [478, 160] on div "Estimated Arrival Time 2025-10-11 AM / PM 6:00 AM 6:15 AM 6:30 AM 6:45 AM 7:00 …" at bounding box center [447, 170] width 267 height 35
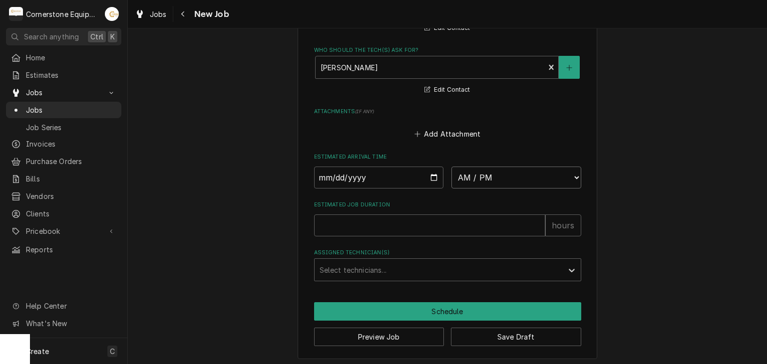
click at [475, 179] on select "AM / PM 6:00 AM 6:15 AM 6:30 AM 6:45 AM 7:00 AM 7:15 AM 7:30 AM 7:45 AM 8:00 AM…" at bounding box center [516, 178] width 130 height 22
select select "20:00:00"
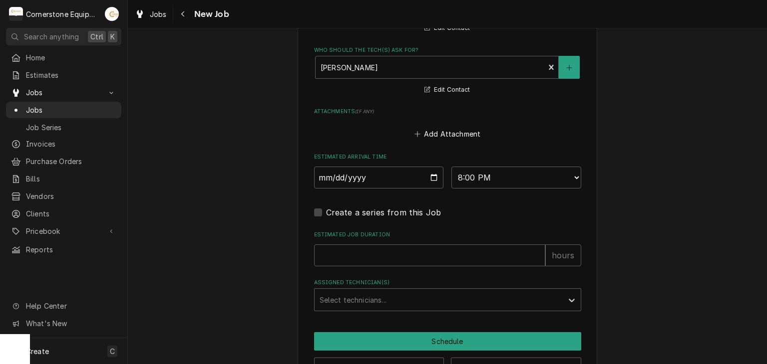
click at [465, 246] on input "Estimated Job Duration" at bounding box center [429, 256] width 231 height 22
type textarea "x"
type input "2"
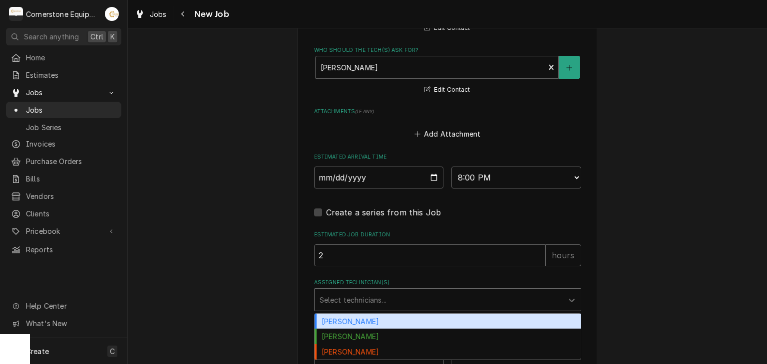
click at [434, 292] on div "Assigned Technician(s)" at bounding box center [439, 300] width 238 height 18
click at [372, 321] on div "Andrew Buigues" at bounding box center [448, 321] width 266 height 15
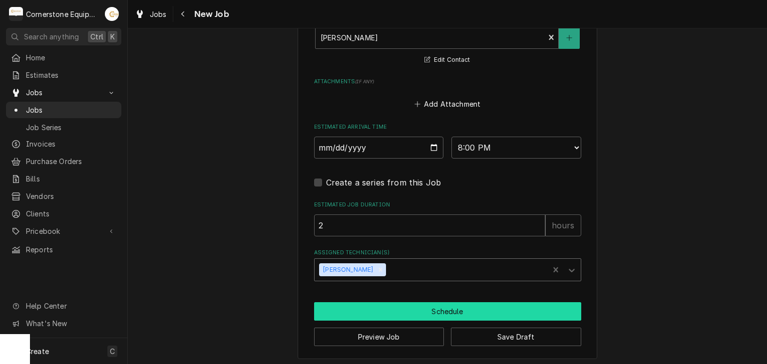
click at [365, 308] on button "Schedule" at bounding box center [447, 312] width 267 height 18
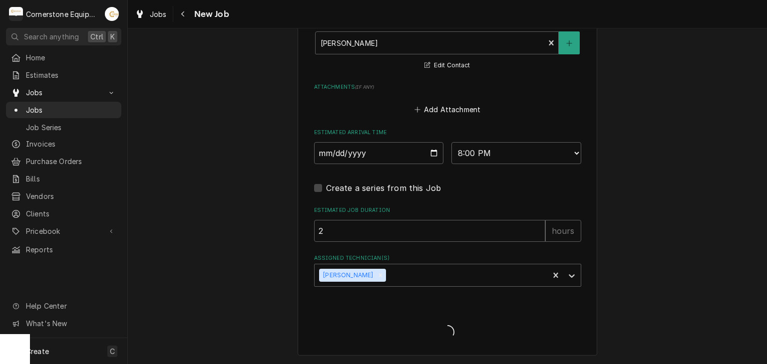
scroll to position [867, 0]
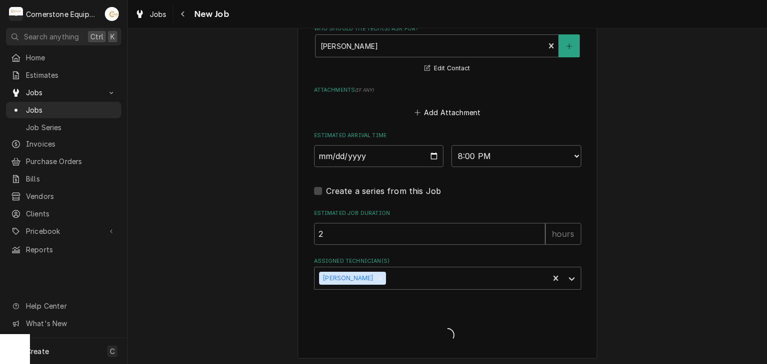
type textarea "x"
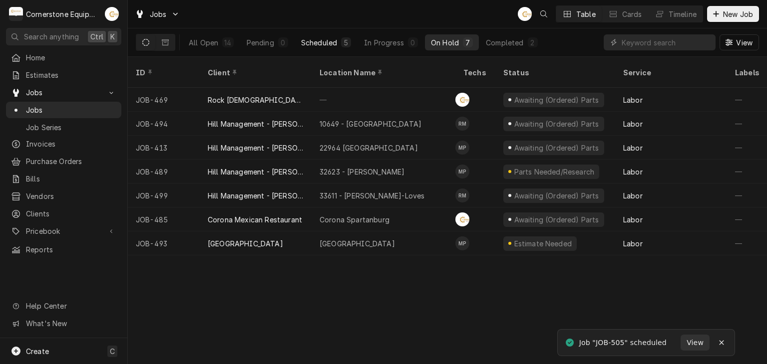
click at [331, 39] on div "Scheduled" at bounding box center [319, 42] width 36 height 10
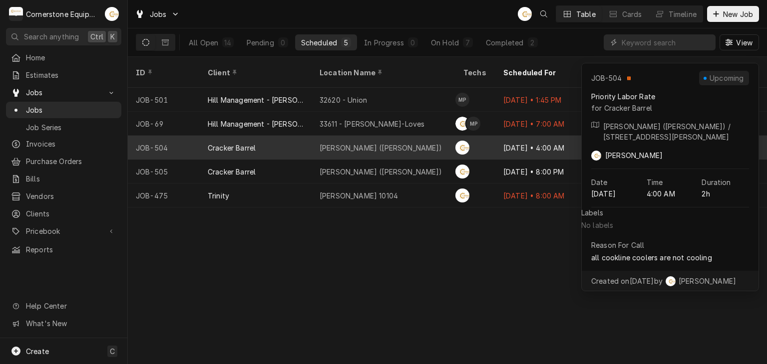
click at [535, 138] on div "[DATE] • 4:00 AM" at bounding box center [551, 148] width 112 height 24
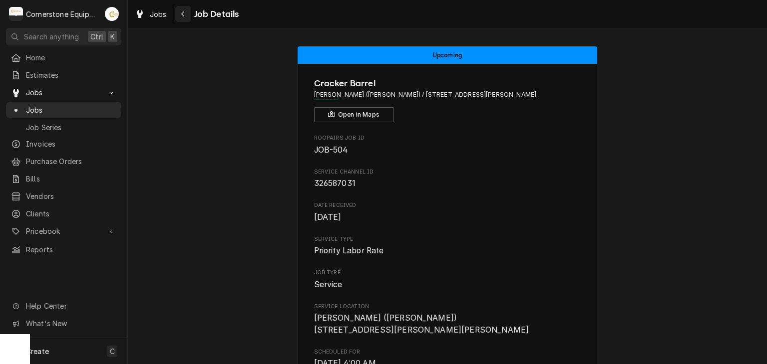
click at [177, 10] on button "Navigate back" at bounding box center [183, 14] width 16 height 16
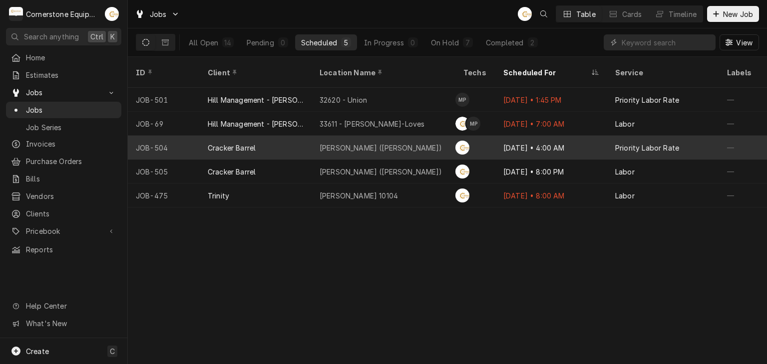
click at [385, 140] on div "[PERSON_NAME] ([PERSON_NAME])" at bounding box center [384, 148] width 144 height 24
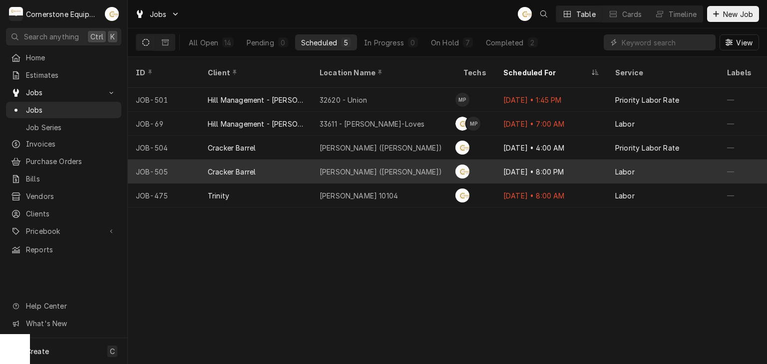
click at [385, 163] on div "[PERSON_NAME] ([PERSON_NAME])" at bounding box center [384, 172] width 144 height 24
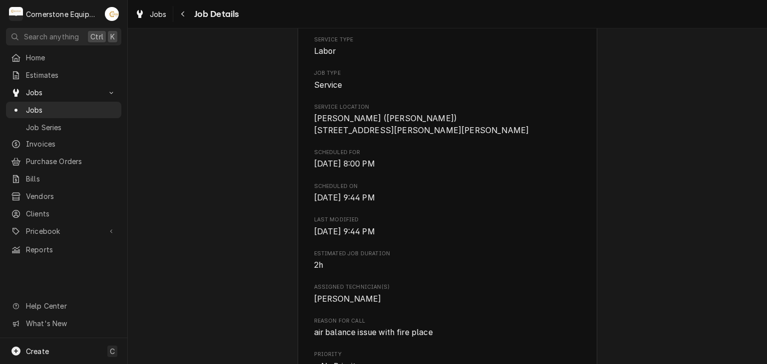
scroll to position [399, 0]
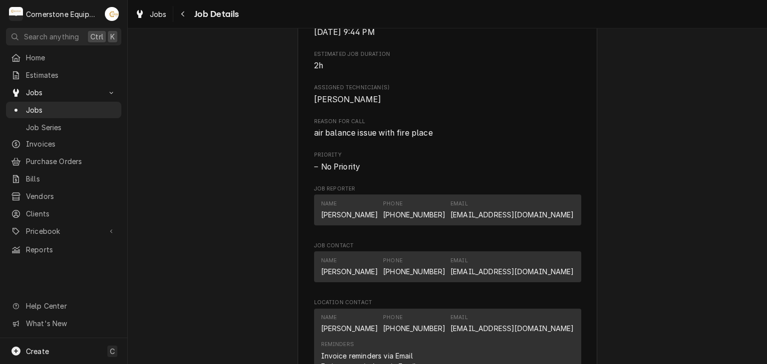
click at [193, 11] on span "Job Details" at bounding box center [215, 13] width 48 height 13
click at [180, 10] on div "Navigate back" at bounding box center [183, 14] width 10 height 10
